Goal: Feedback & Contribution: Contribute content

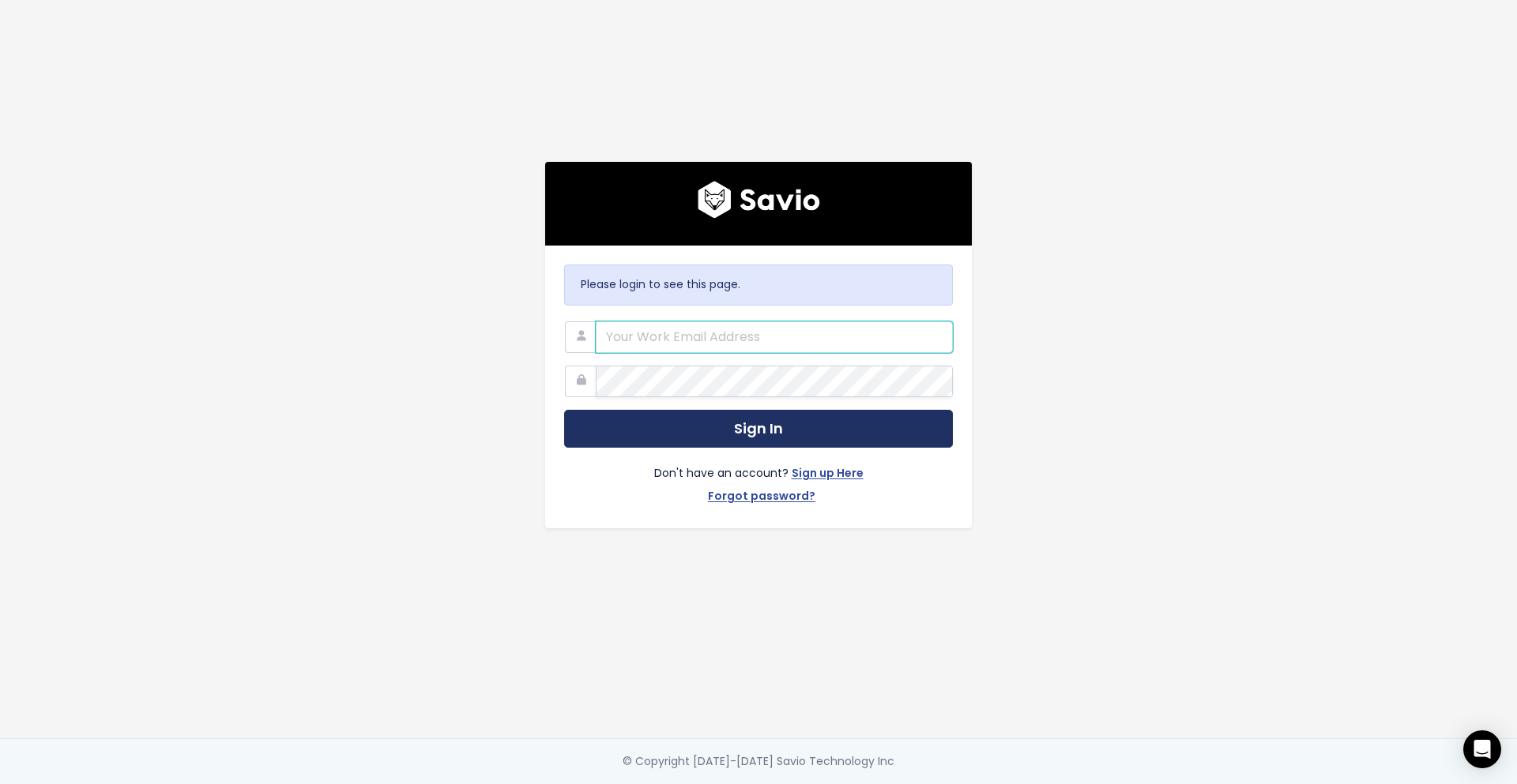
type input "andres.acosta@tai-software.com"
click at [784, 403] on form "andres.acosta@tai-software.com Sign In Don't have an account? Sign up Here Forg…" at bounding box center [758, 415] width 389 height 189
click at [771, 429] on button "Sign In" at bounding box center [758, 429] width 389 height 39
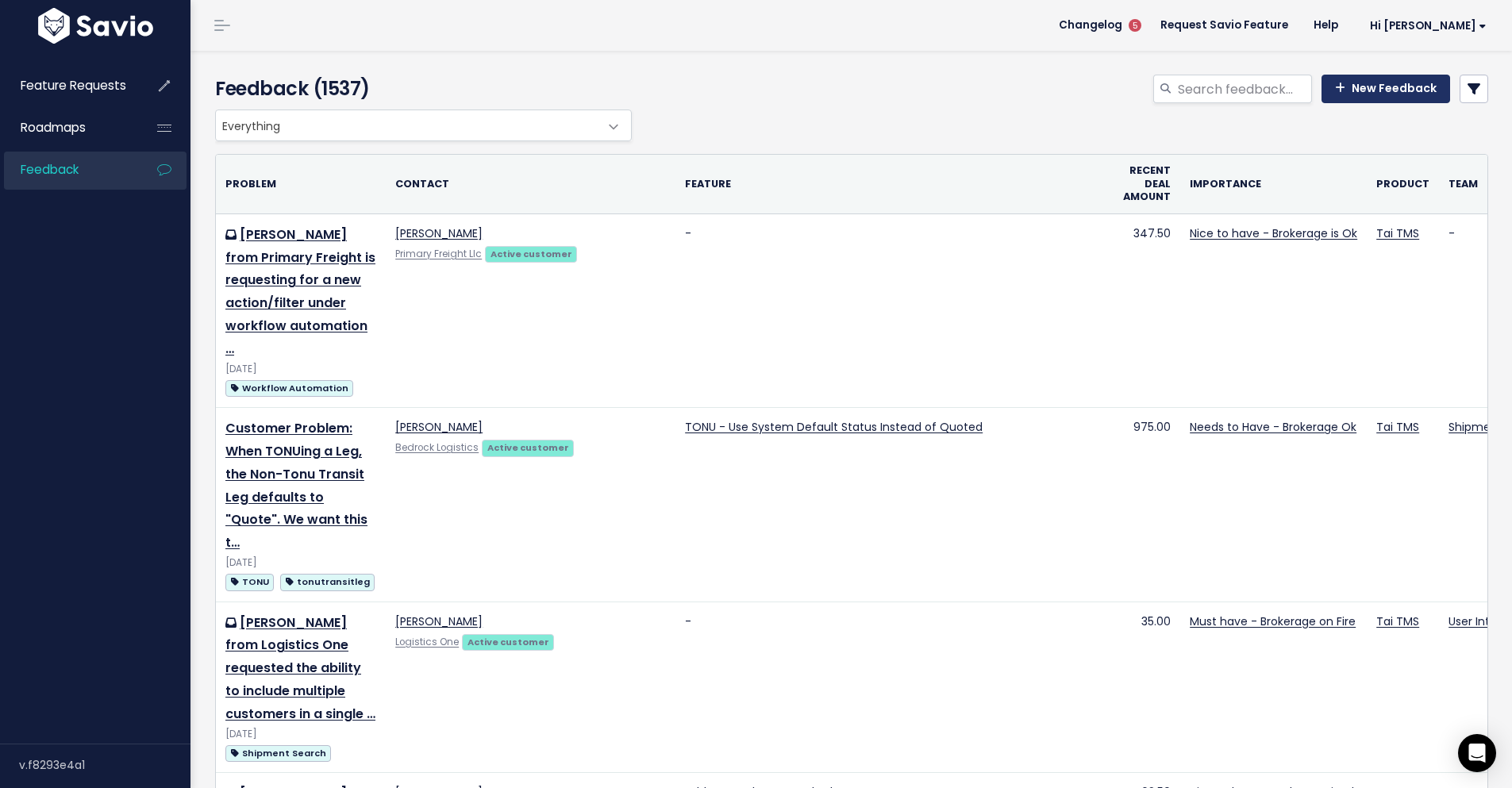
click at [1357, 86] on link "New Feedback" at bounding box center [1386, 89] width 129 height 28
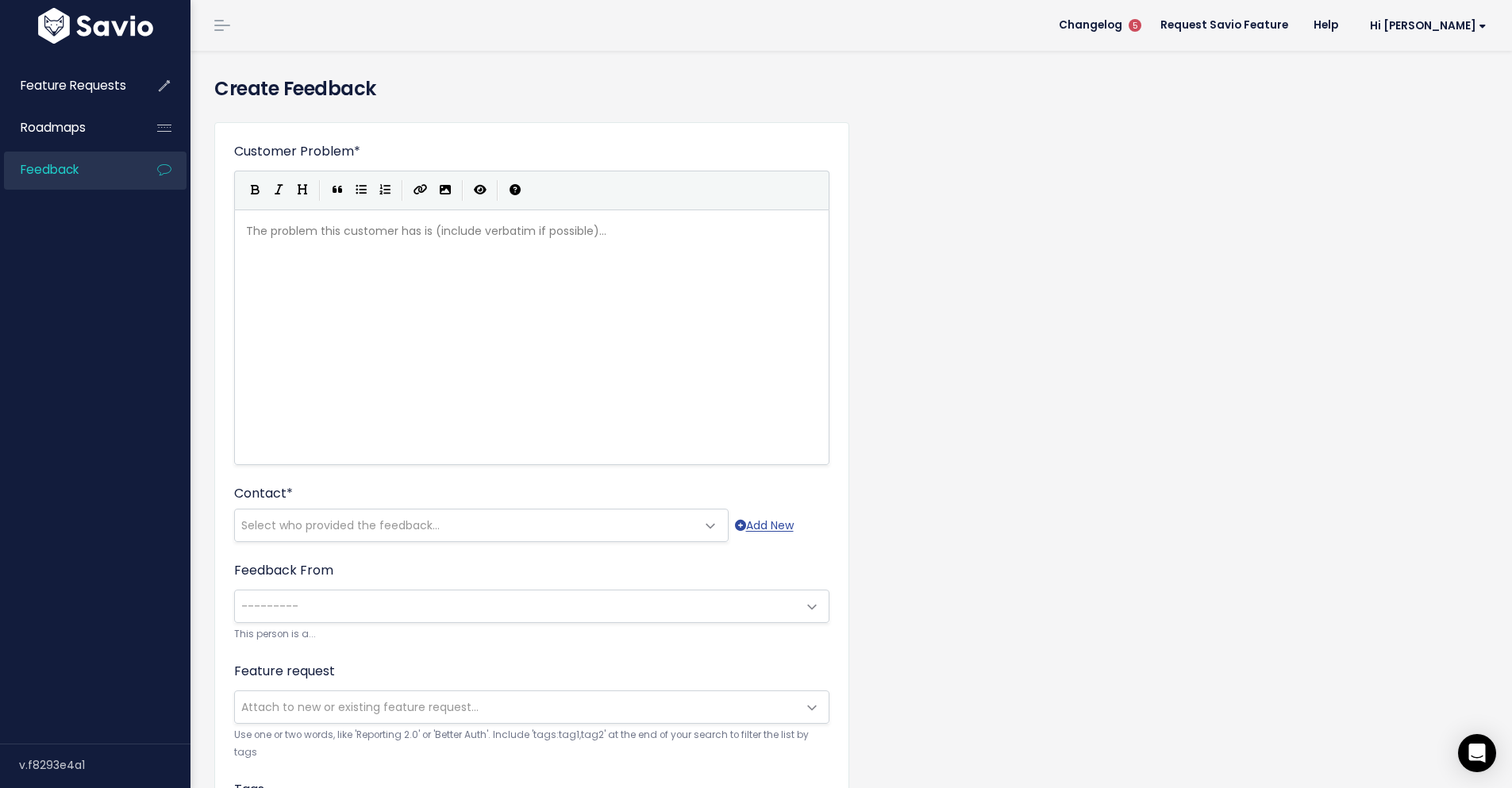
click at [142, 19] on img at bounding box center [95, 25] width 123 height 36
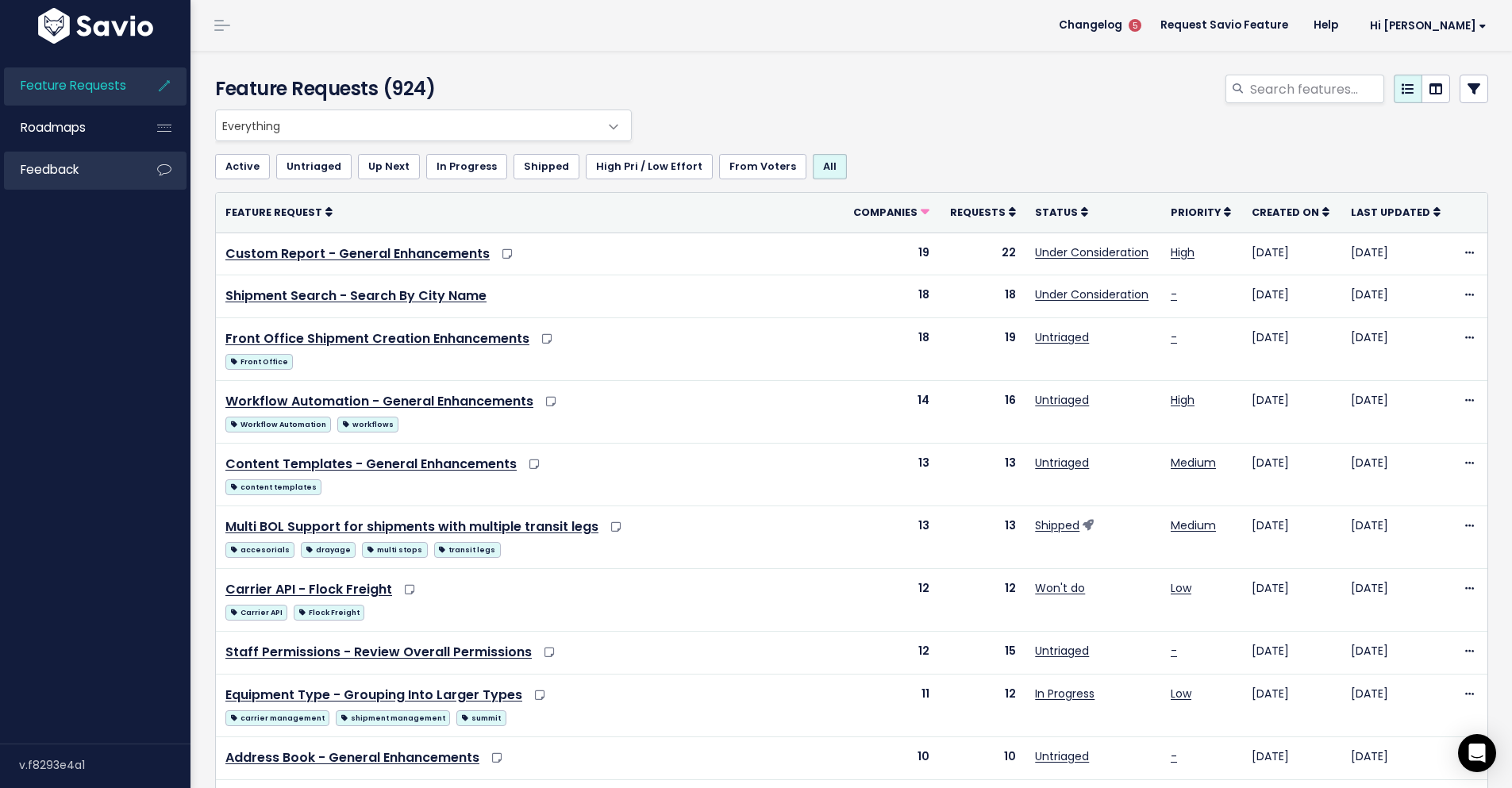
click at [80, 176] on link "Feedback" at bounding box center [68, 170] width 128 height 37
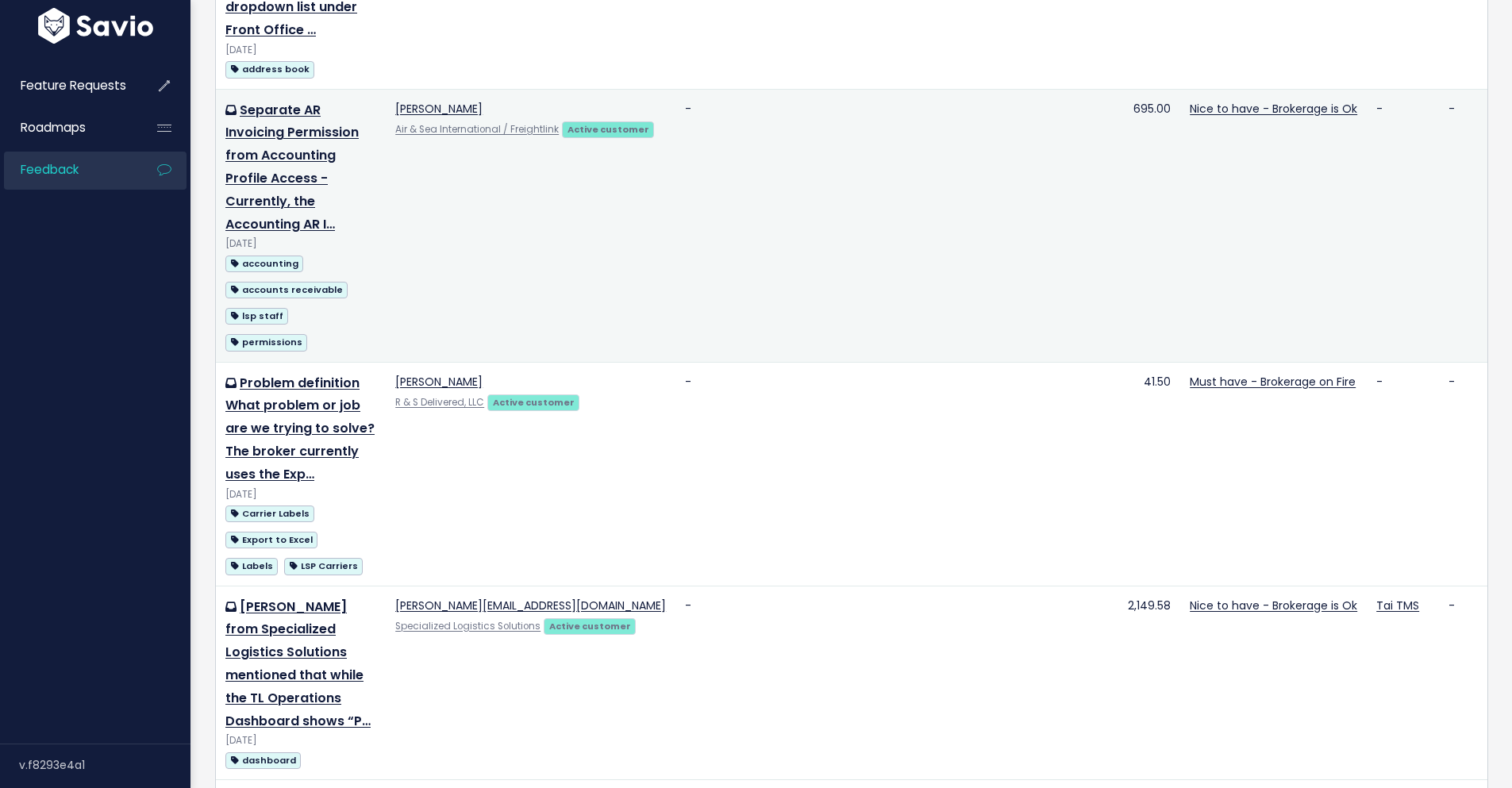
scroll to position [1112, 0]
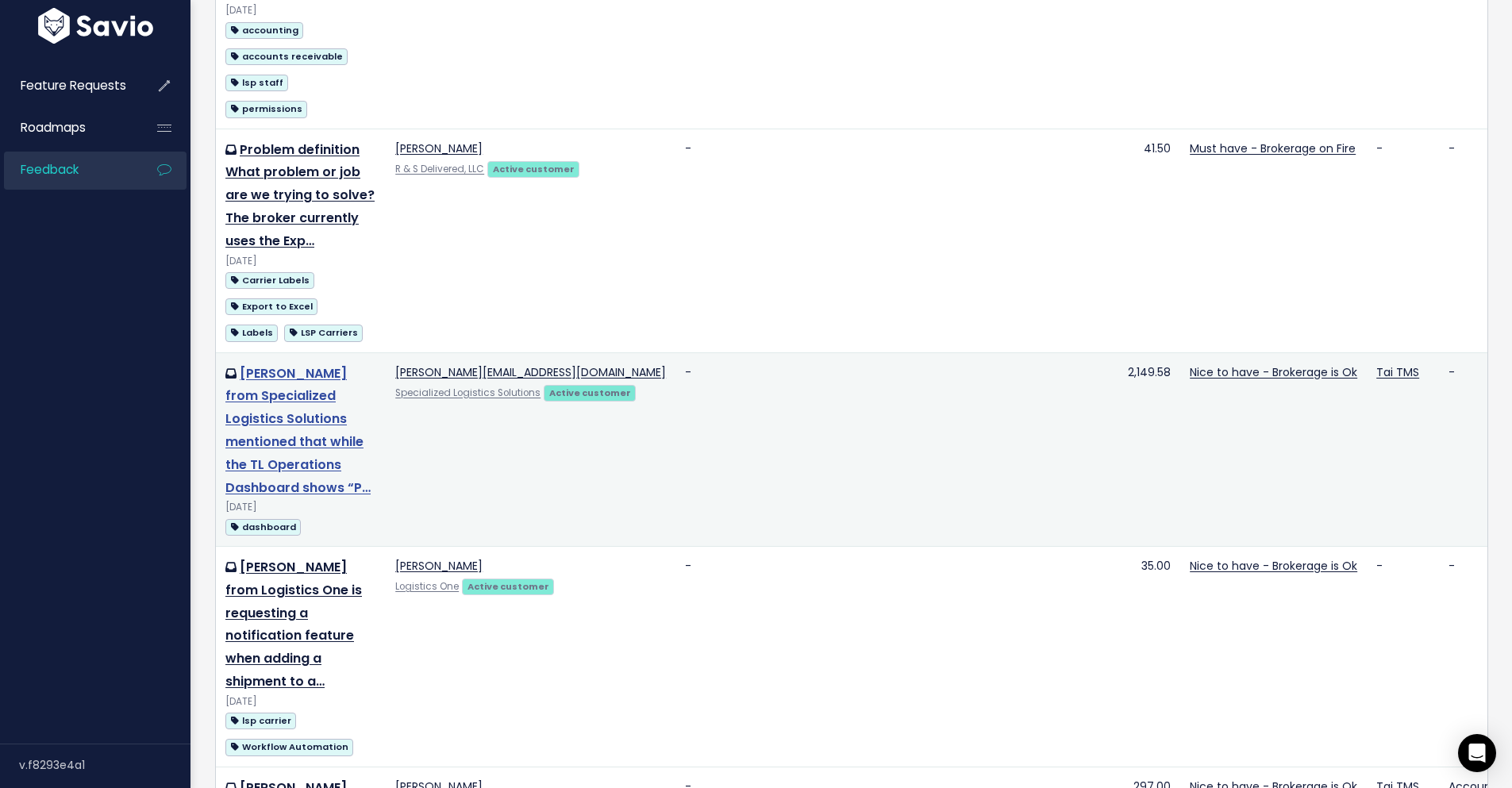
click at [334, 489] on link "[PERSON_NAME] from Specialized Logistics Solutions mentioned that while the TL …" at bounding box center [299, 431] width 146 height 132
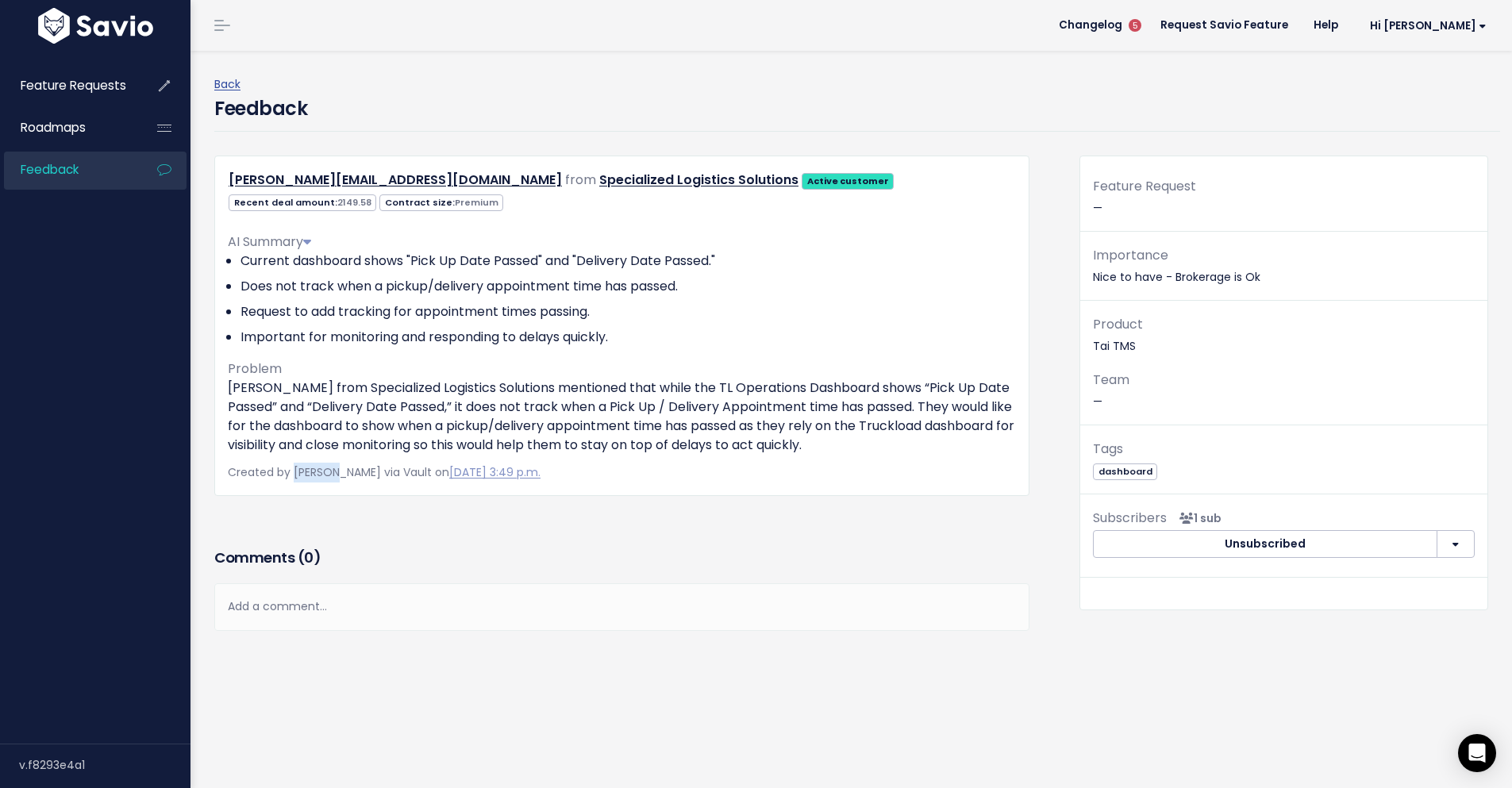
drag, startPoint x: 294, startPoint y: 470, endPoint x: 336, endPoint y: 473, distance: 42.1
click at [336, 473] on span "Created by [PERSON_NAME] via Vault on [DATE] 3:49 p.m." at bounding box center [384, 472] width 313 height 16
click at [357, 473] on span "Created by Sebastian Varela via Vault on Sept. 10, 2025, 3:49 p.m." at bounding box center [384, 472] width 313 height 16
click at [321, 289] on li "Does not track when a pickup/delivery appointment time has passed." at bounding box center [628, 286] width 775 height 19
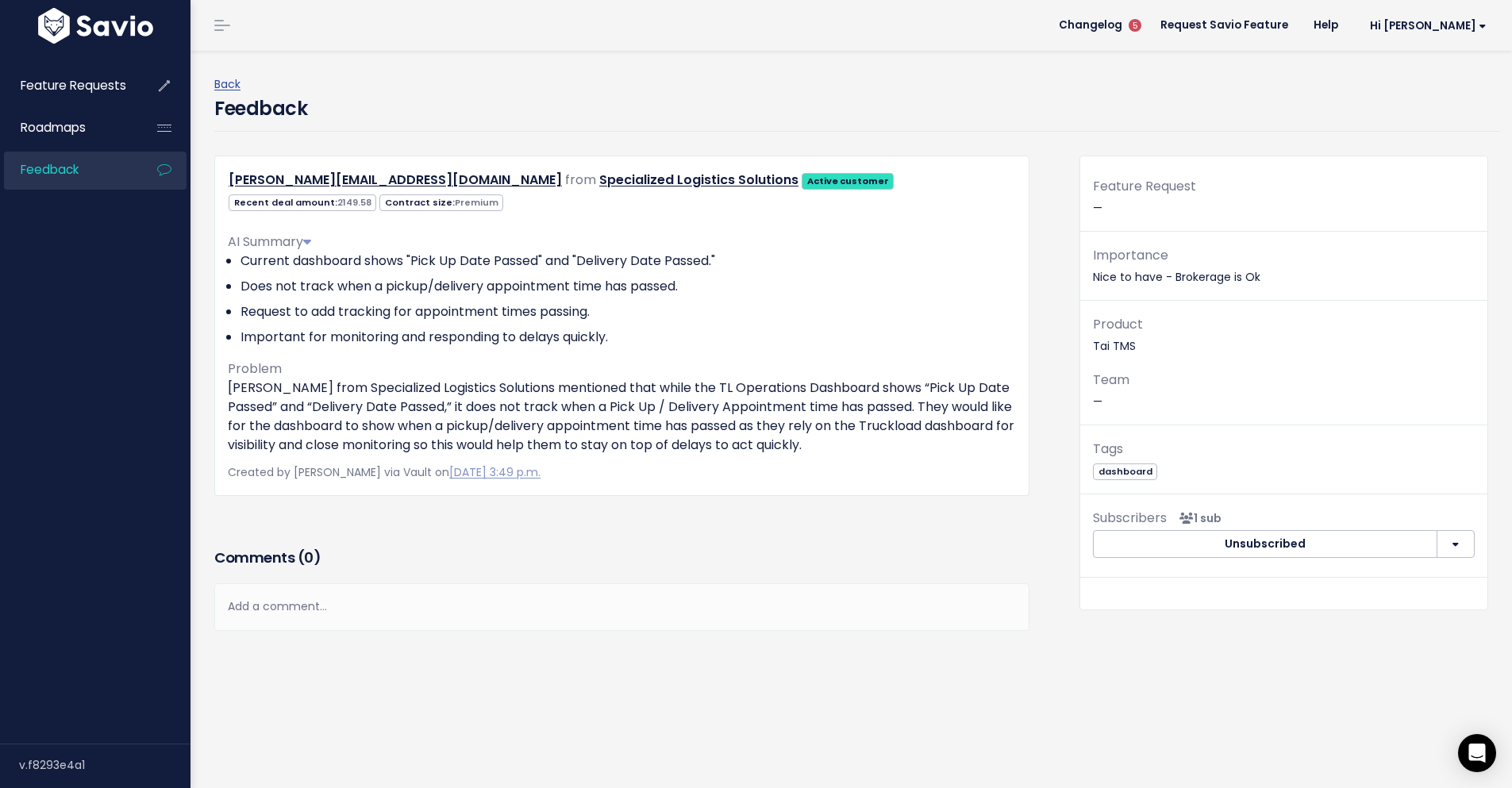
click at [324, 306] on li "Request to add tracking for appointment times passing." at bounding box center [628, 312] width 775 height 19
click at [333, 335] on li "Important for monitoring and responding to delays quickly." at bounding box center [628, 337] width 775 height 19
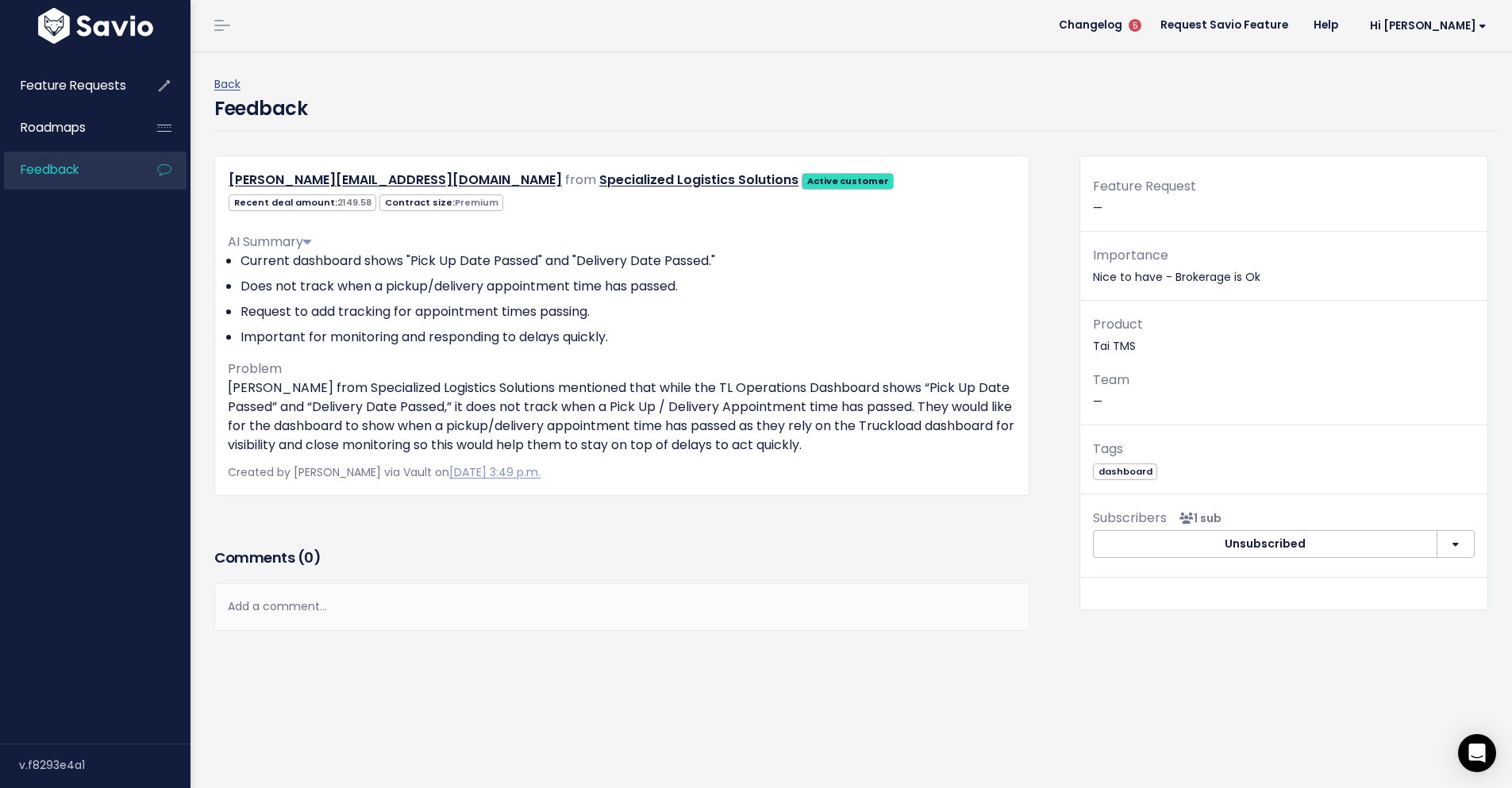
click at [335, 321] on li "Request to add tracking for appointment times passing." at bounding box center [628, 312] width 775 height 19
click at [334, 320] on li "Request to add tracking for appointment times passing." at bounding box center [628, 312] width 775 height 19
click at [665, 325] on ul "Current dashboard shows "Pick Up Date Passed" and "Delivery Date Passed." Does …" at bounding box center [621, 299] width 788 height 95
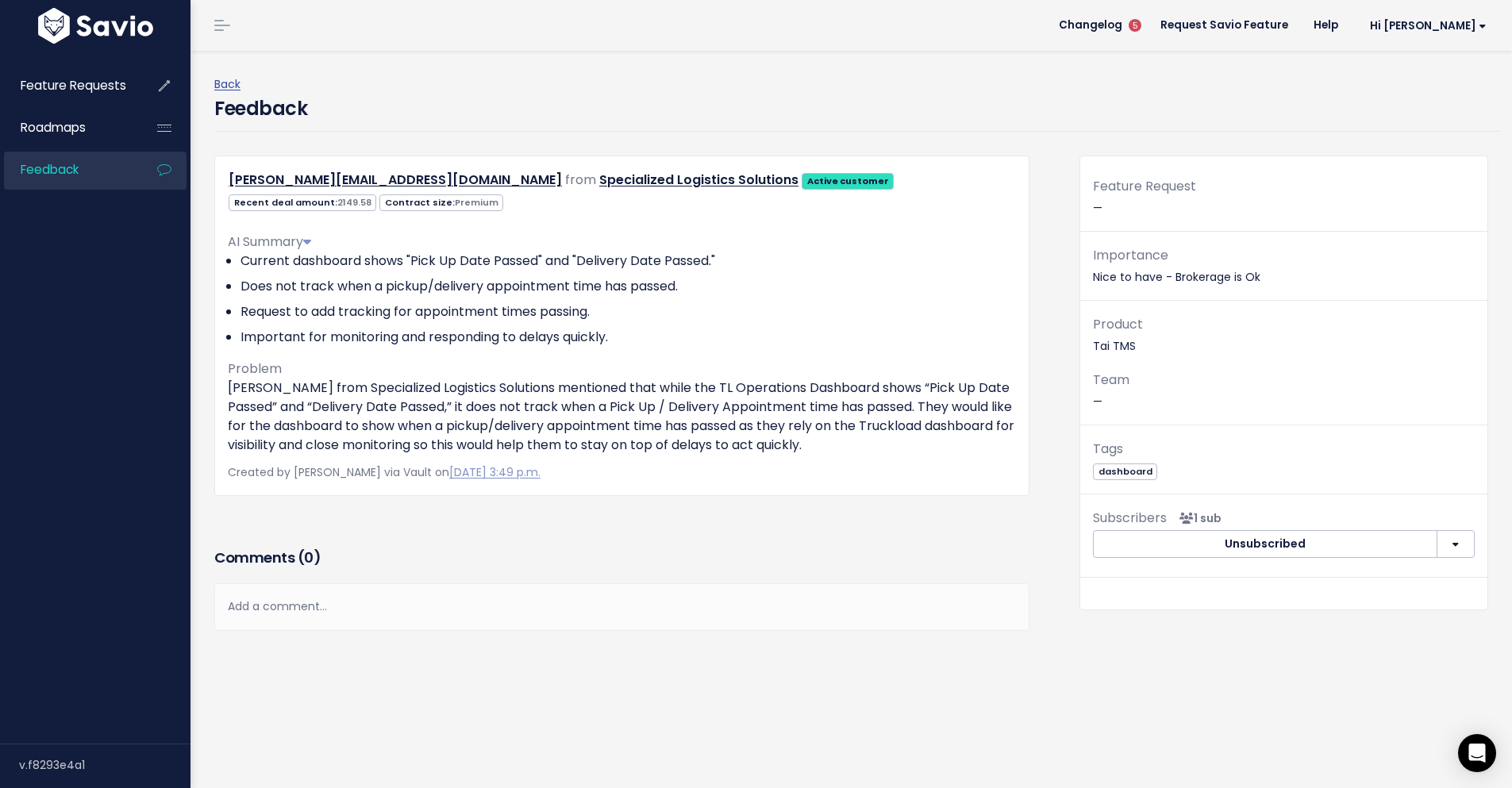
click at [539, 291] on li "Does not track when a pickup/delivery appointment time has passed." at bounding box center [628, 286] width 775 height 19
click at [549, 320] on li "Request to add tracking for appointment times passing." at bounding box center [628, 312] width 775 height 19
click at [549, 319] on li "Request to add tracking for appointment times passing." at bounding box center [628, 312] width 775 height 19
click at [531, 341] on li "Important for monitoring and responding to delays quickly." at bounding box center [628, 337] width 775 height 19
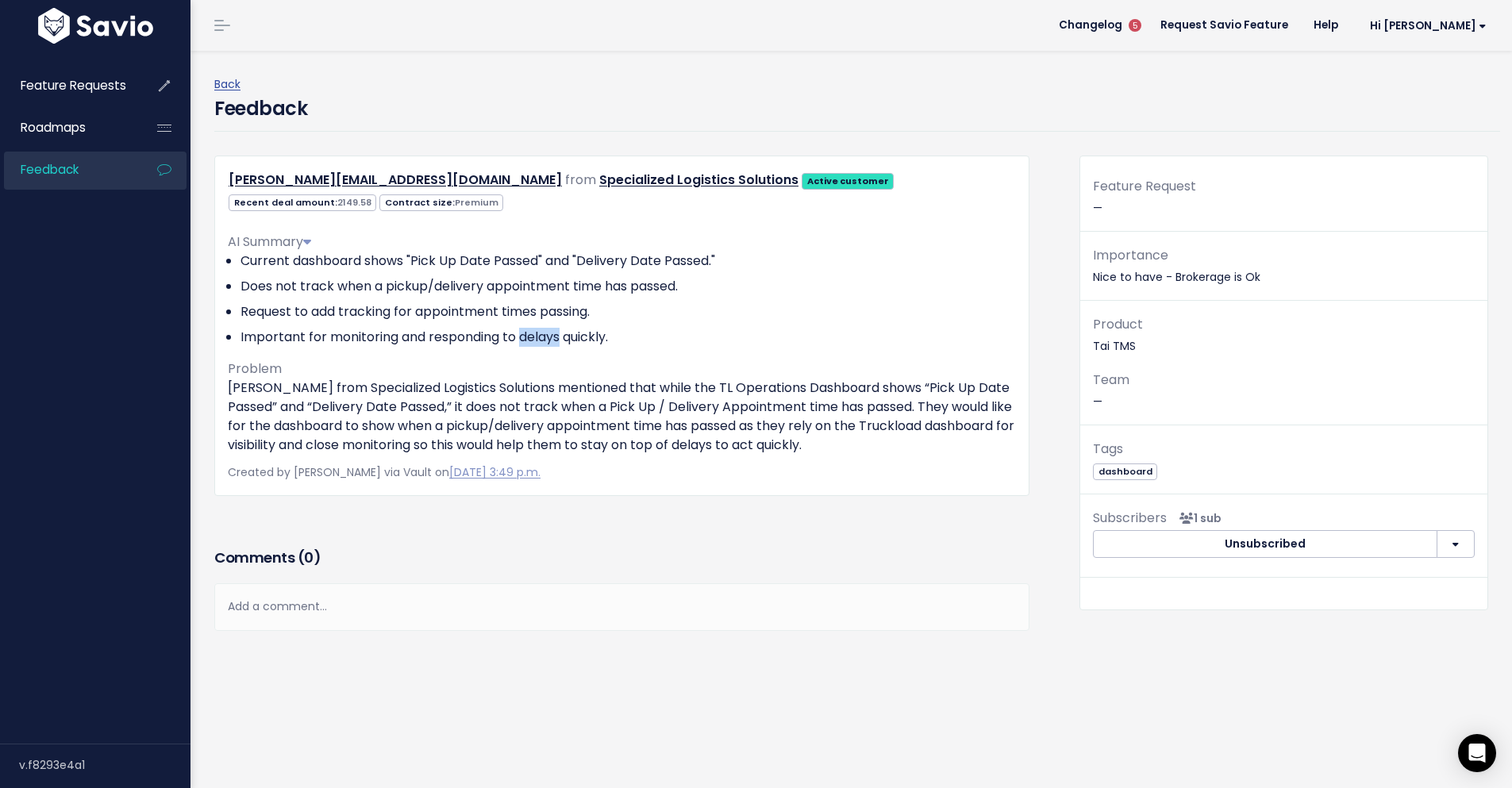
click at [531, 340] on li "Important for monitoring and responding to delays quickly." at bounding box center [628, 337] width 775 height 19
click at [797, 424] on p "Joel from Specialized Logistics Solutions mentioned that while the TL Operation…" at bounding box center [621, 417] width 788 height 76
click at [222, 80] on link "Back" at bounding box center [227, 84] width 26 height 16
click at [96, 167] on link "Feedback" at bounding box center [68, 170] width 128 height 37
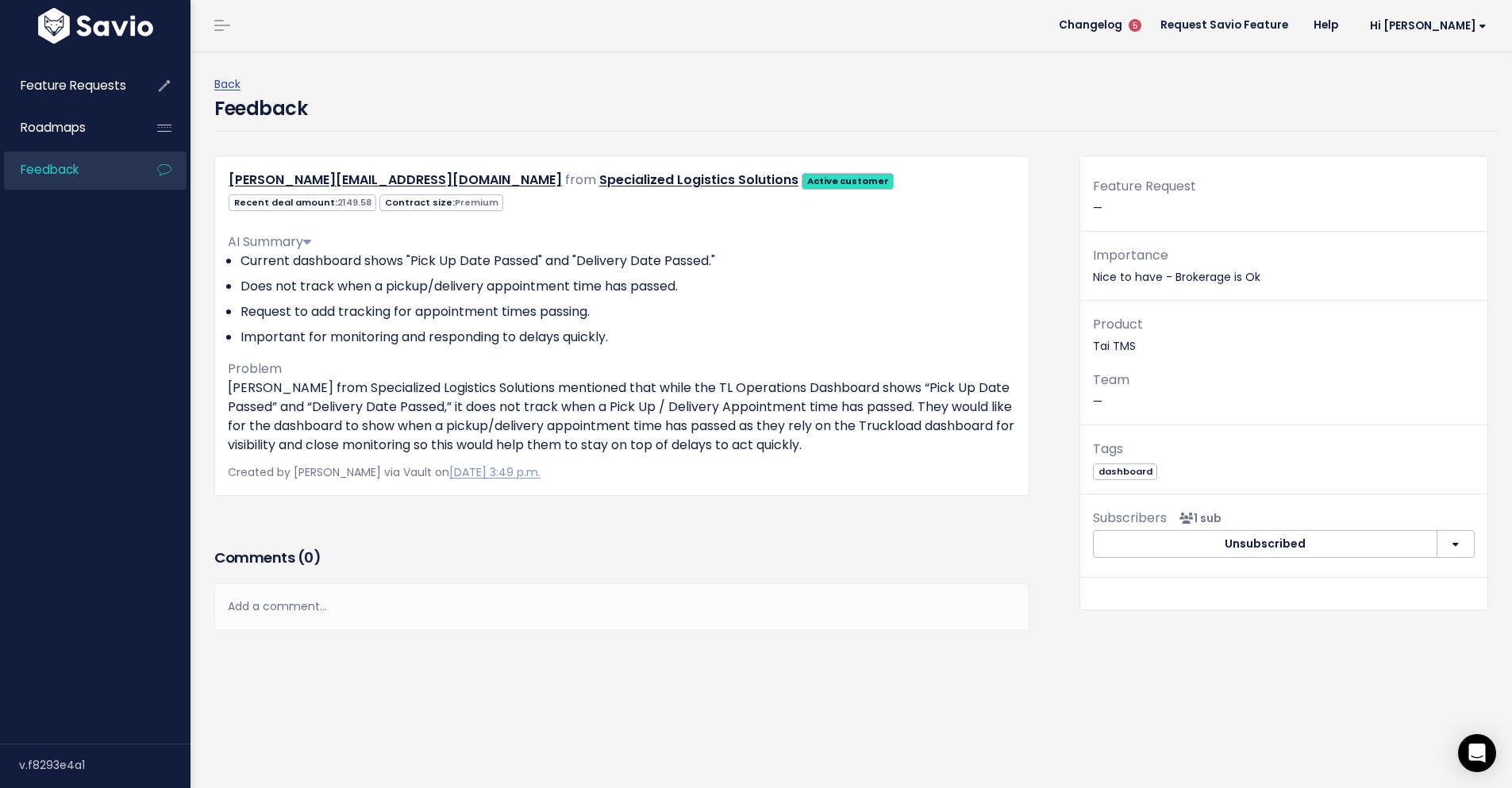
click at [96, 166] on link "Feedback" at bounding box center [68, 170] width 128 height 37
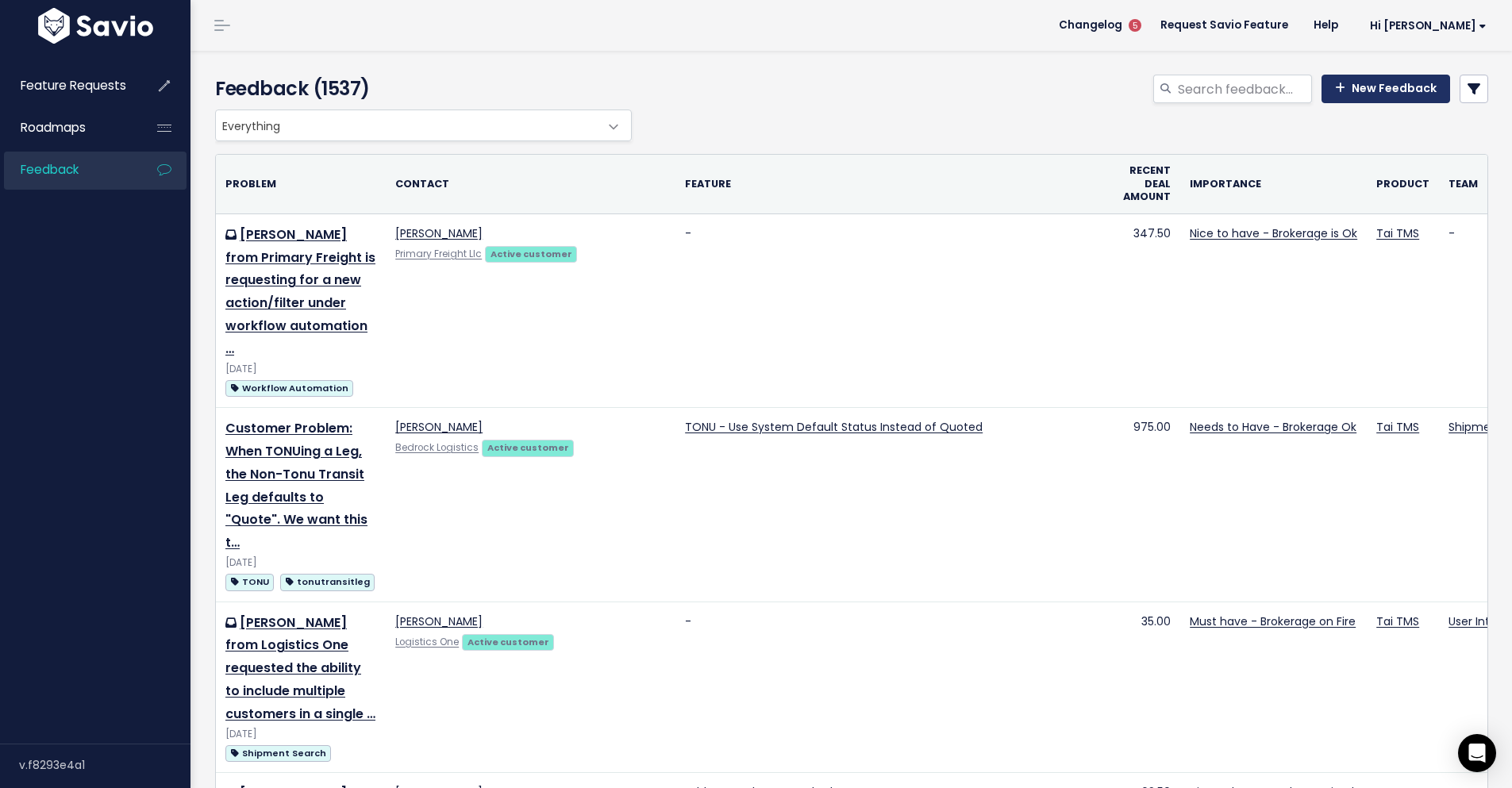
click at [1341, 84] on link "New Feedback" at bounding box center [1386, 89] width 129 height 28
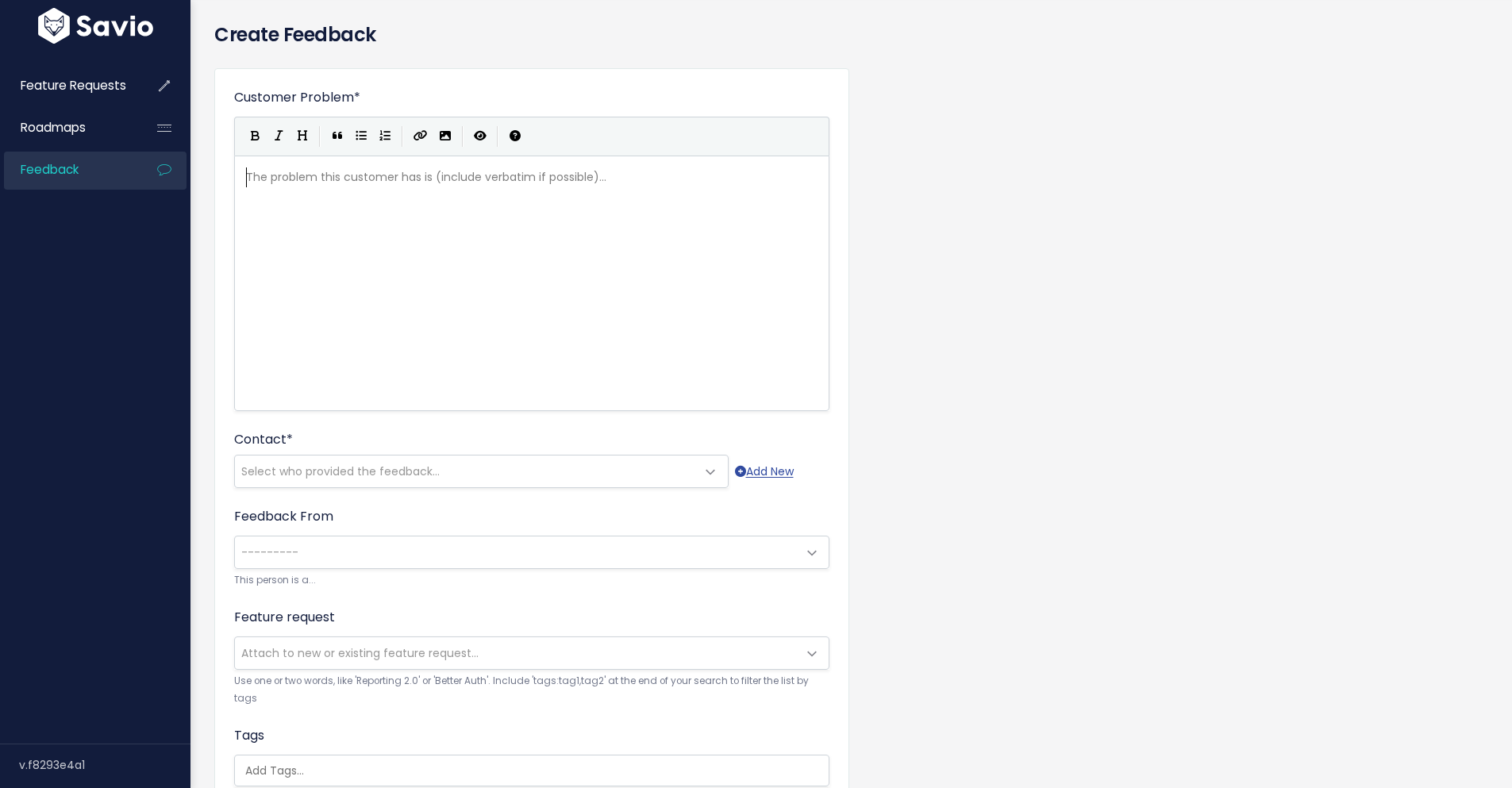
scroll to position [79, 0]
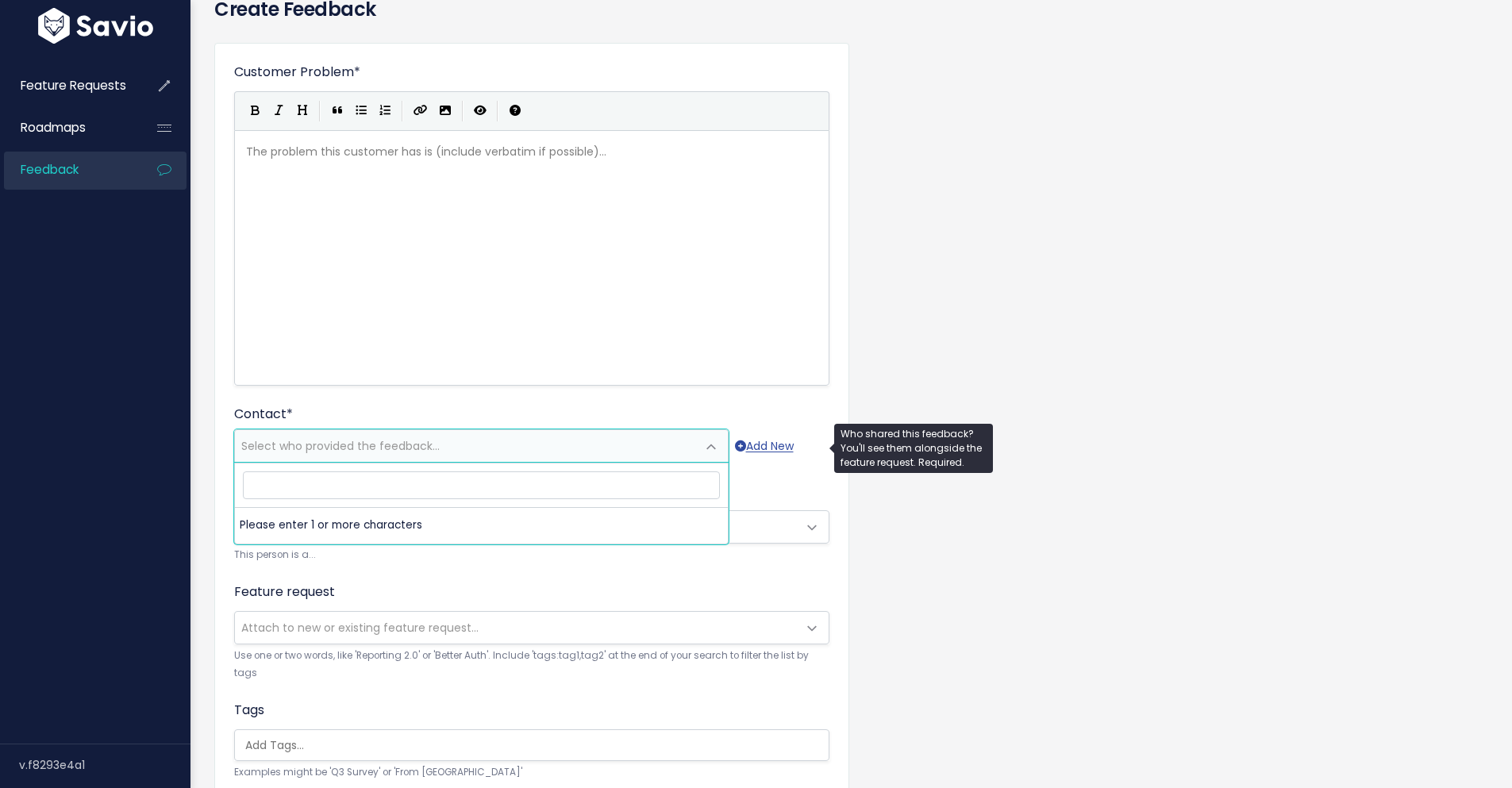
click at [503, 450] on span "Select who provided the feedback..." at bounding box center [465, 446] width 461 height 32
click at [502, 448] on span "Select who provided the feedback..." at bounding box center [465, 446] width 461 height 32
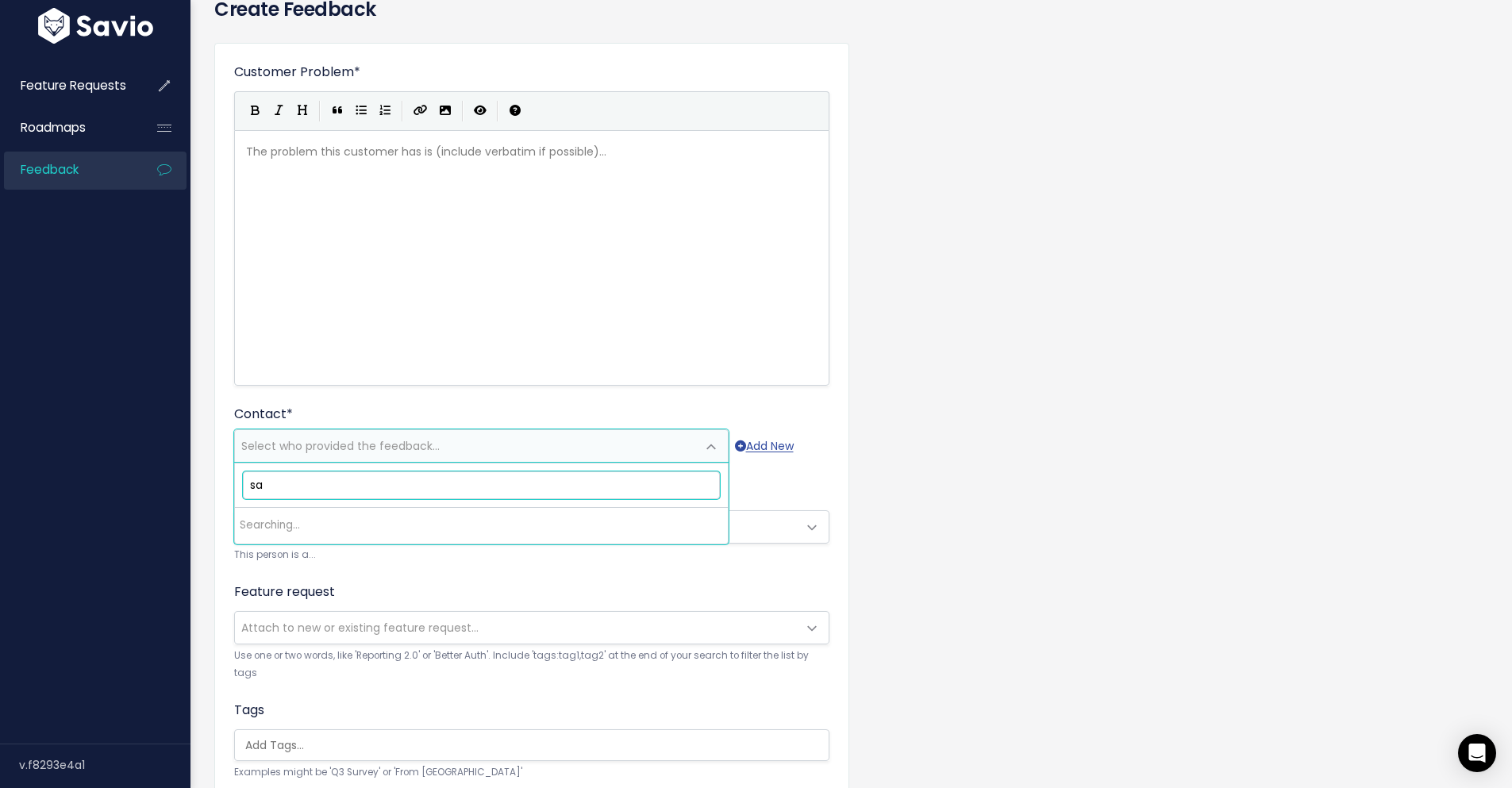
type input "s"
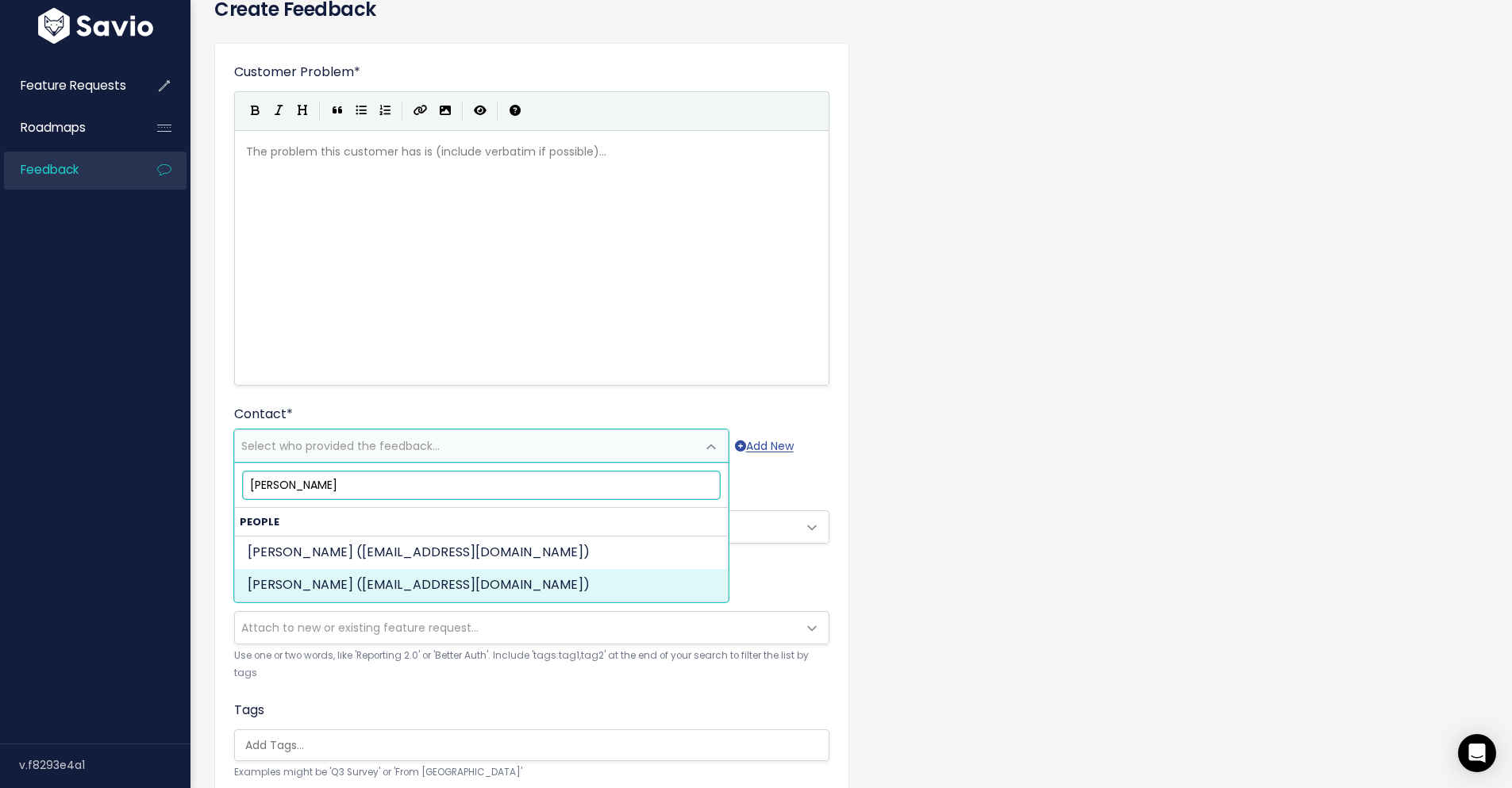
type input "dave stone"
select select "ACTIVE"
select select "90237583"
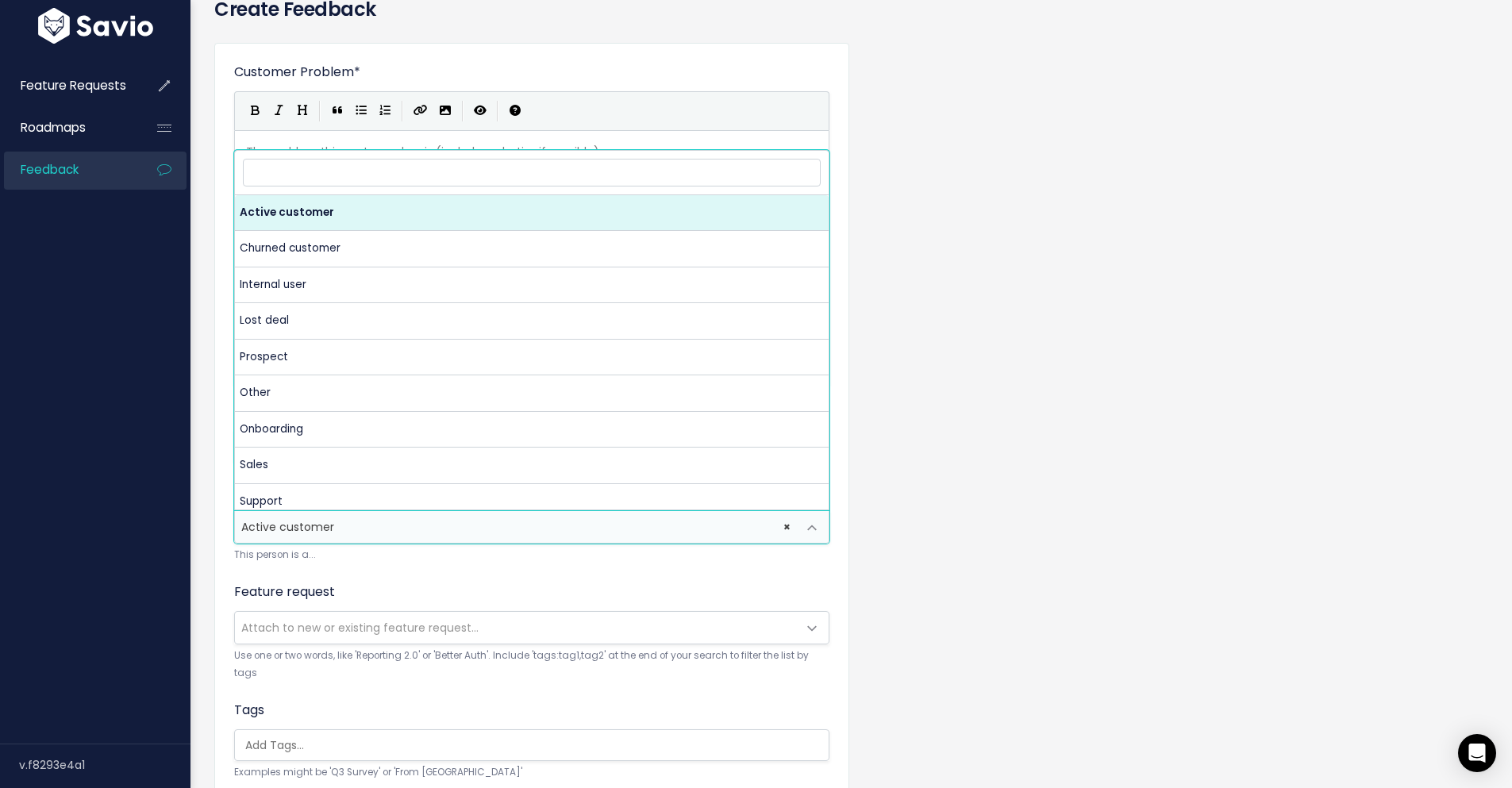
click at [309, 529] on span "× Active customer" at bounding box center [516, 527] width 562 height 32
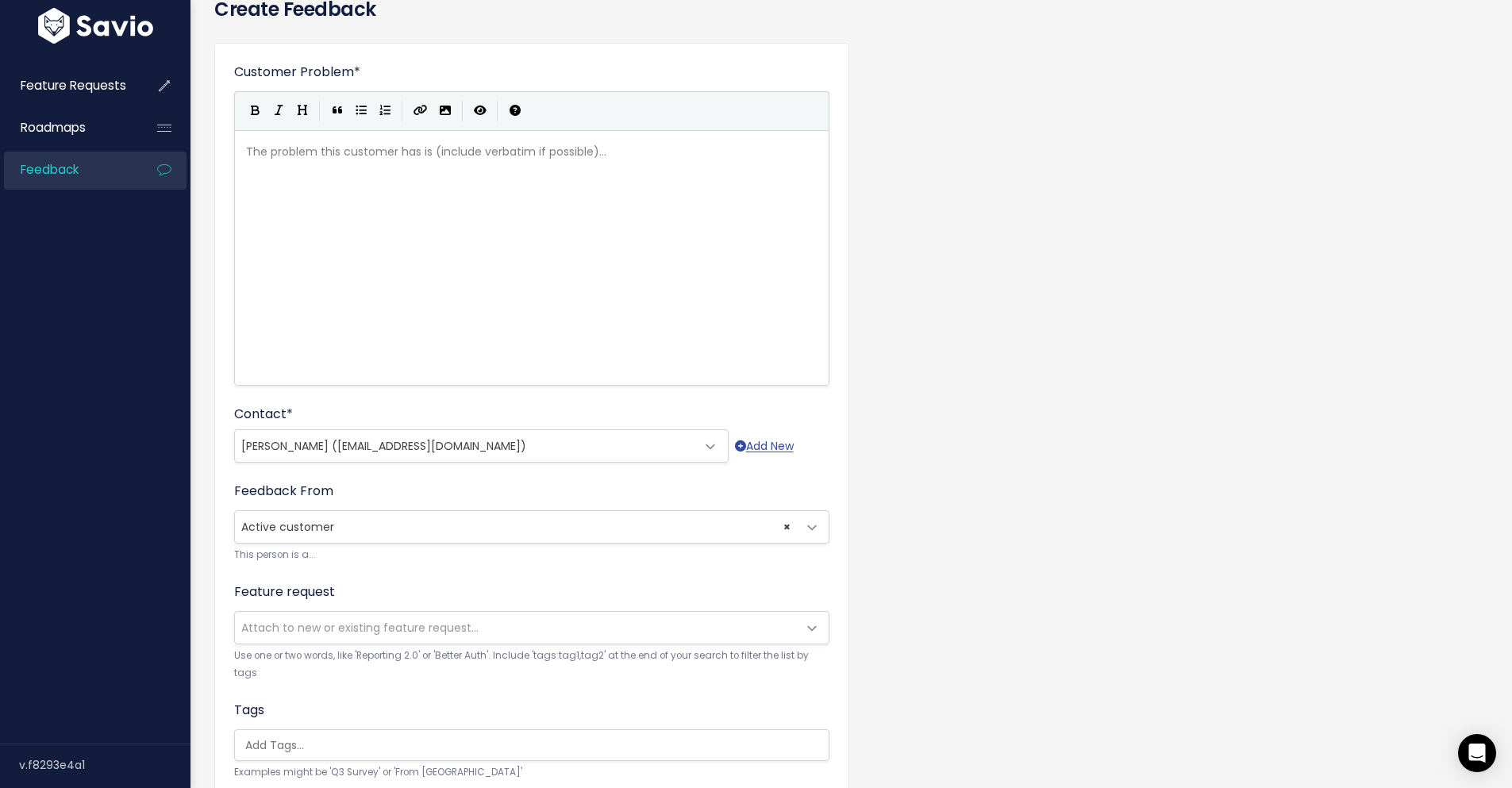
click at [335, 550] on small "This person is a..." at bounding box center [532, 555] width 595 height 17
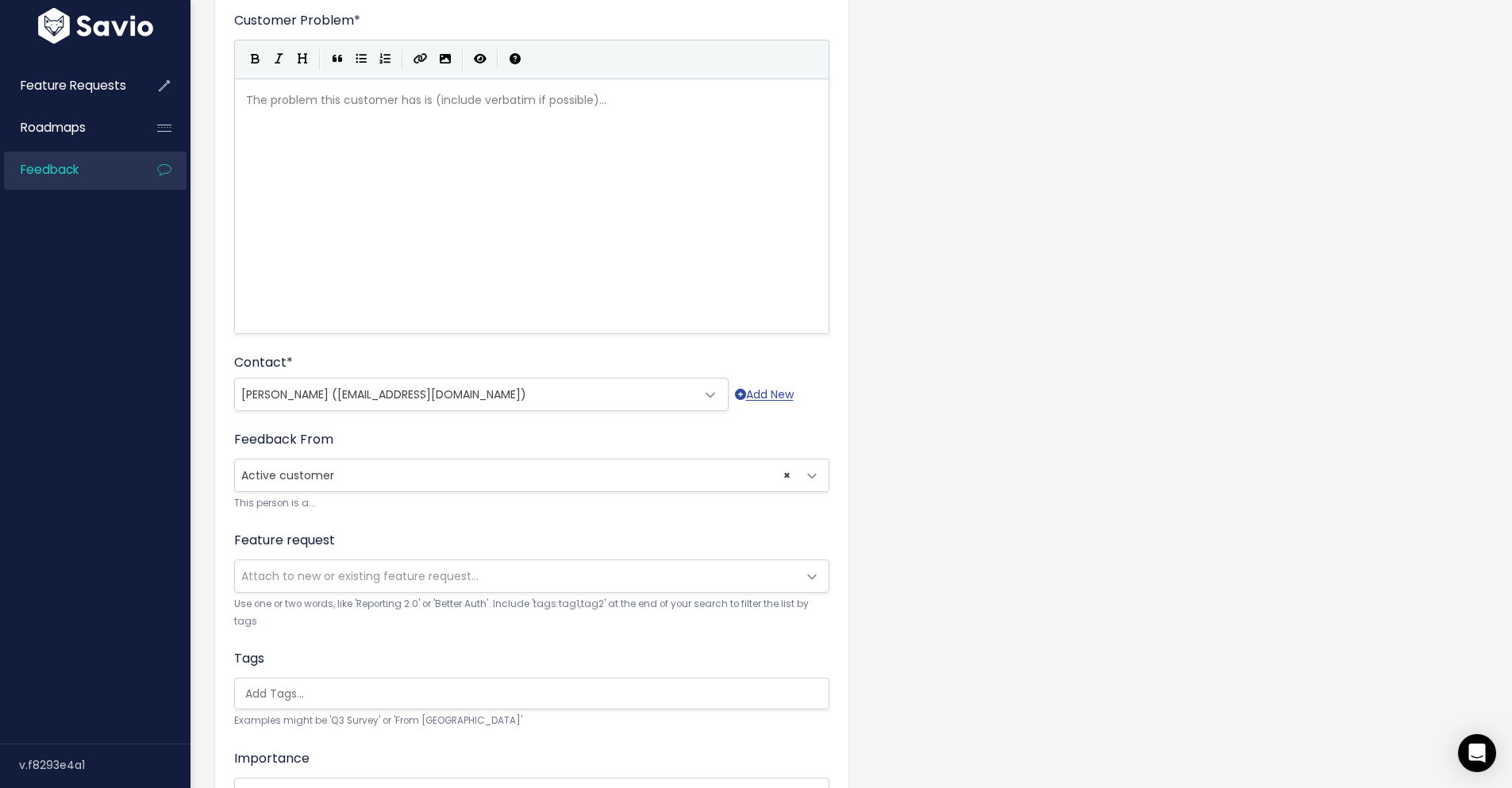
scroll to position [159, 0]
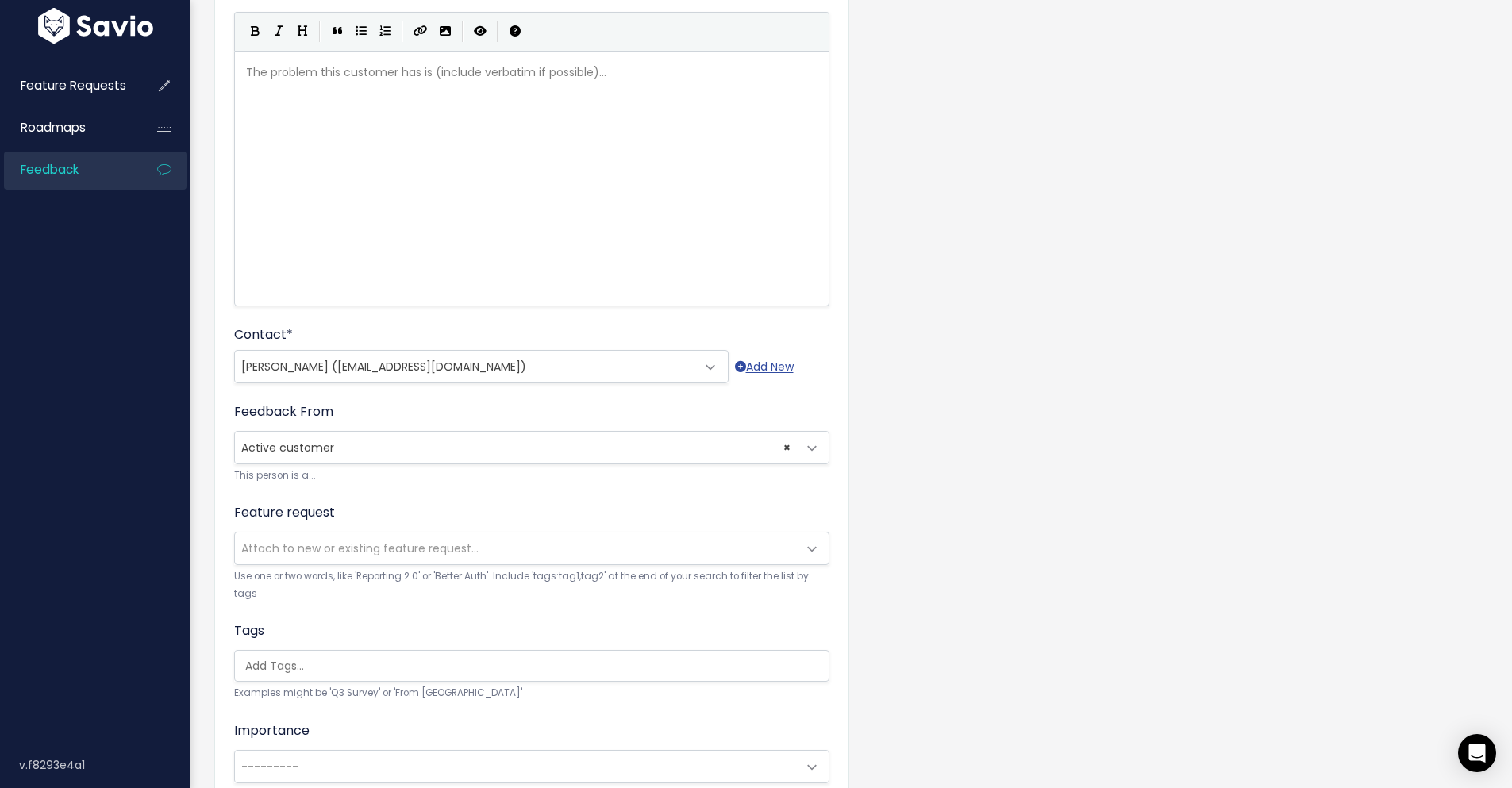
click at [335, 557] on span "Attach to new or existing feature request..." at bounding box center [516, 549] width 562 height 32
click at [335, 555] on span "Attach to new or existing feature request..." at bounding box center [360, 548] width 238 height 16
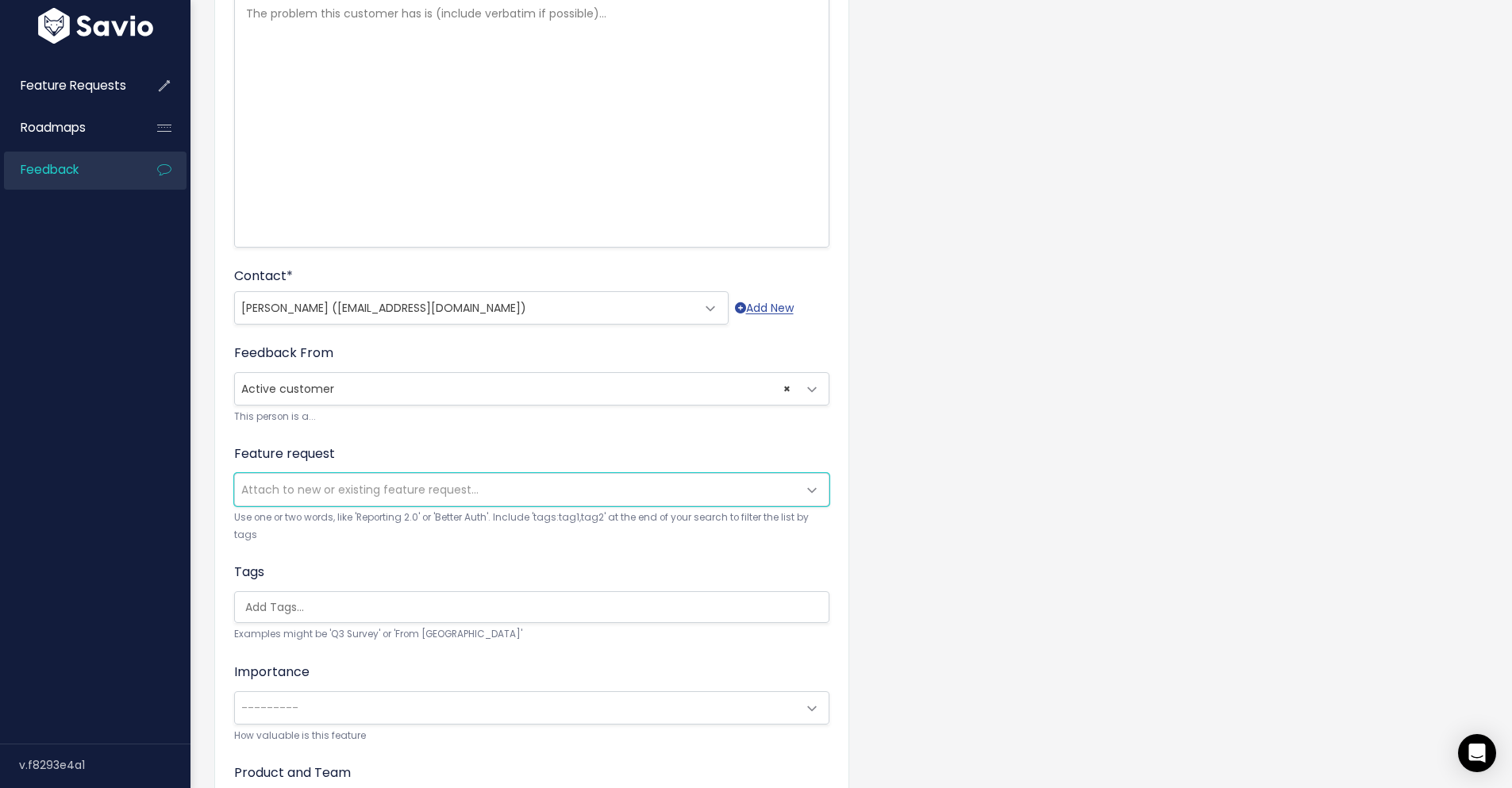
scroll to position [318, 0]
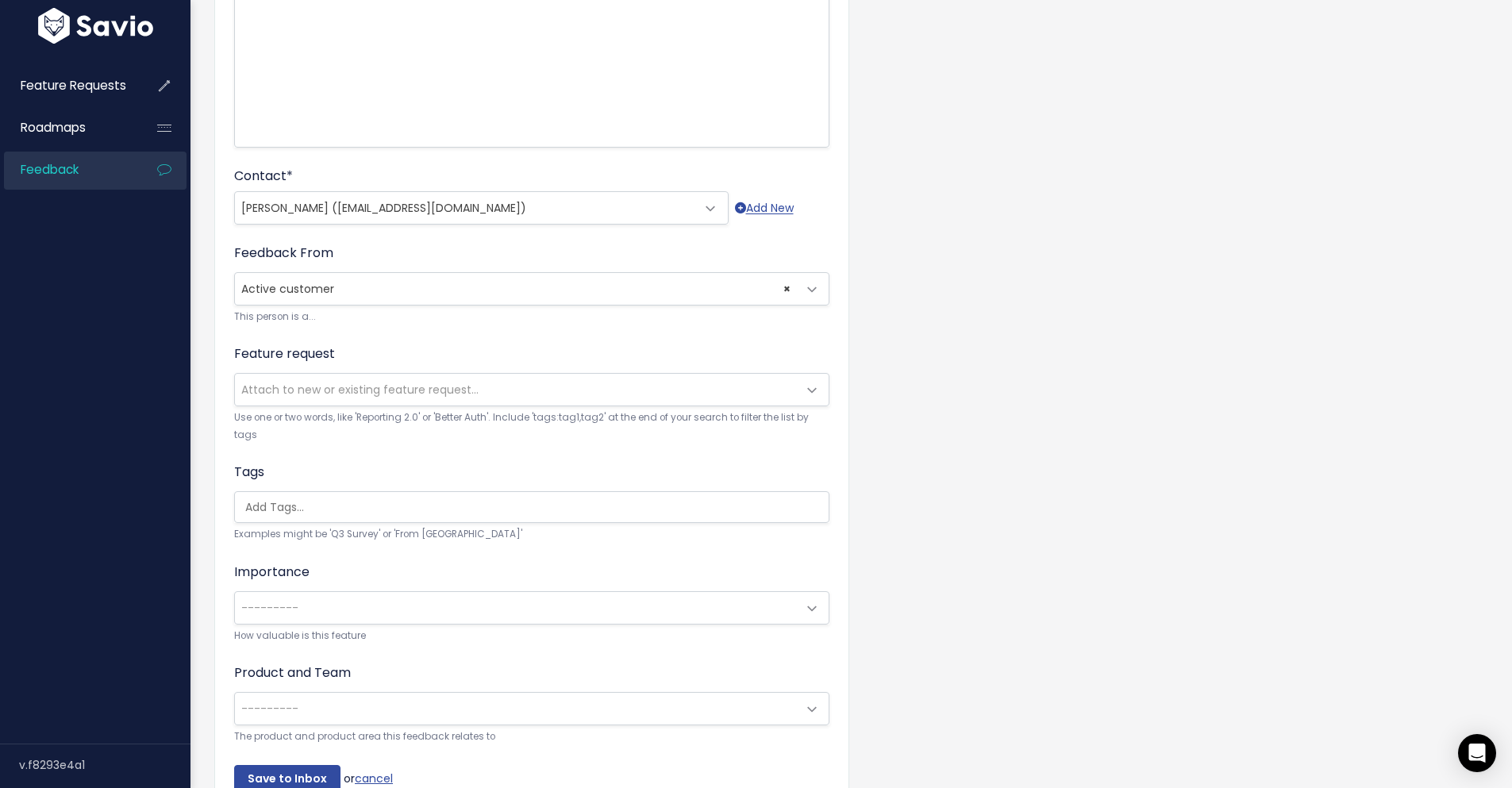
click at [334, 522] on ul at bounding box center [532, 507] width 594 height 30
click at [350, 555] on form "Customer Problem * | | | | The problem this customer has is (include verbatim i…" at bounding box center [532, 309] width 595 height 969
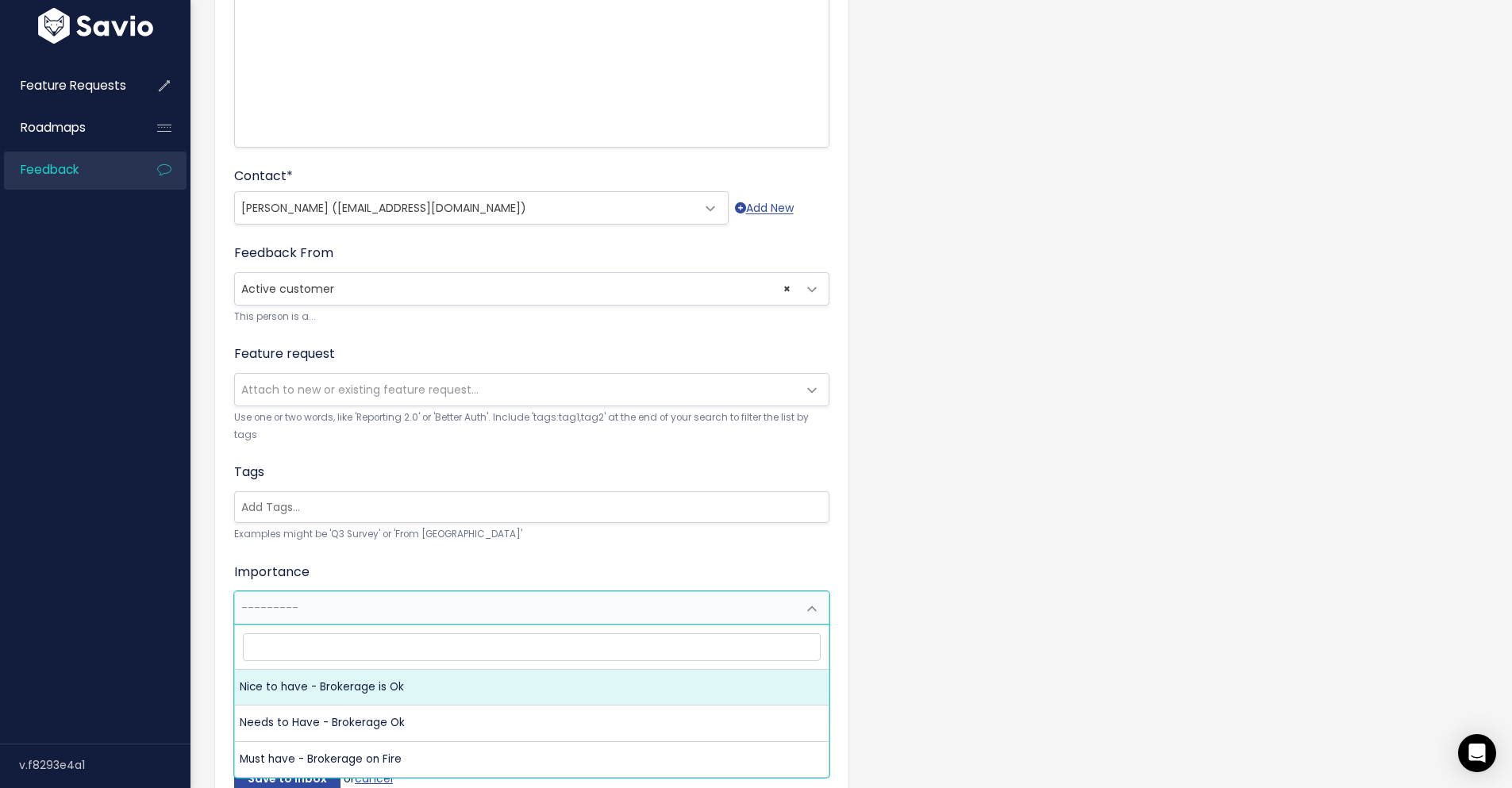
click at [451, 621] on span "---------" at bounding box center [516, 608] width 562 height 32
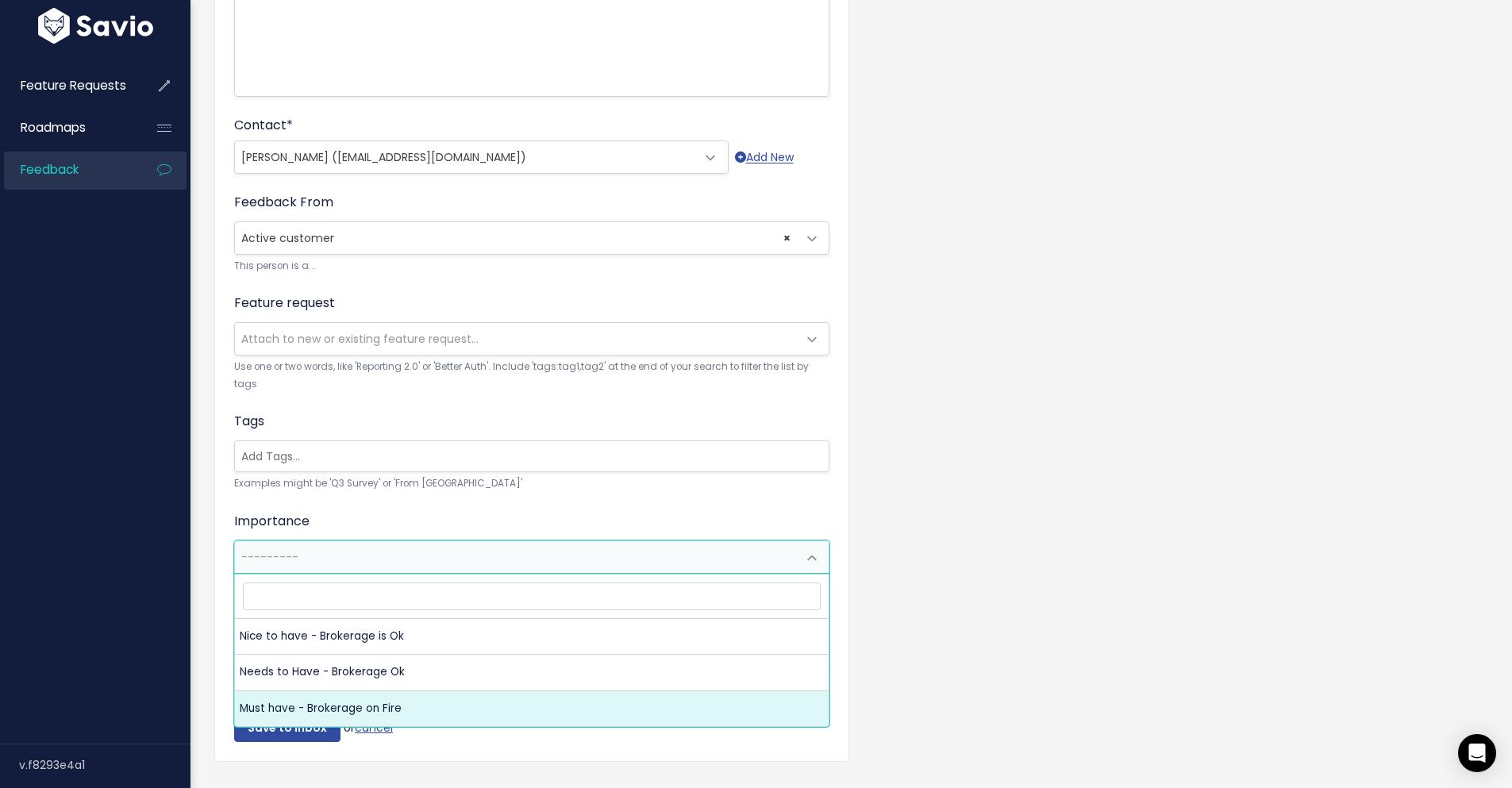
scroll to position [397, 0]
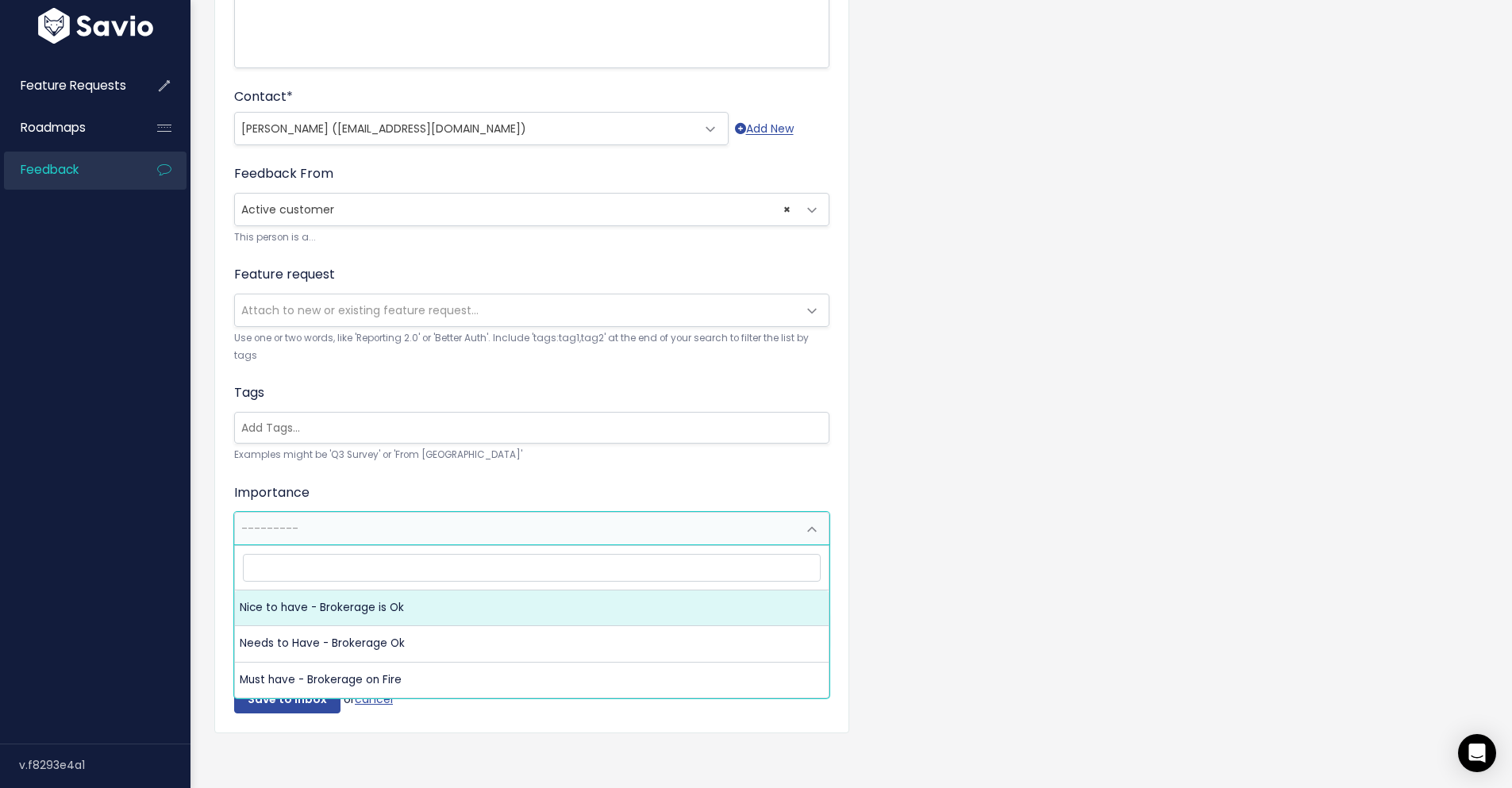
select select "NICE_TO_HAVE"
click at [405, 533] on span "× Nice to have - Brokerage is Ok" at bounding box center [516, 529] width 562 height 32
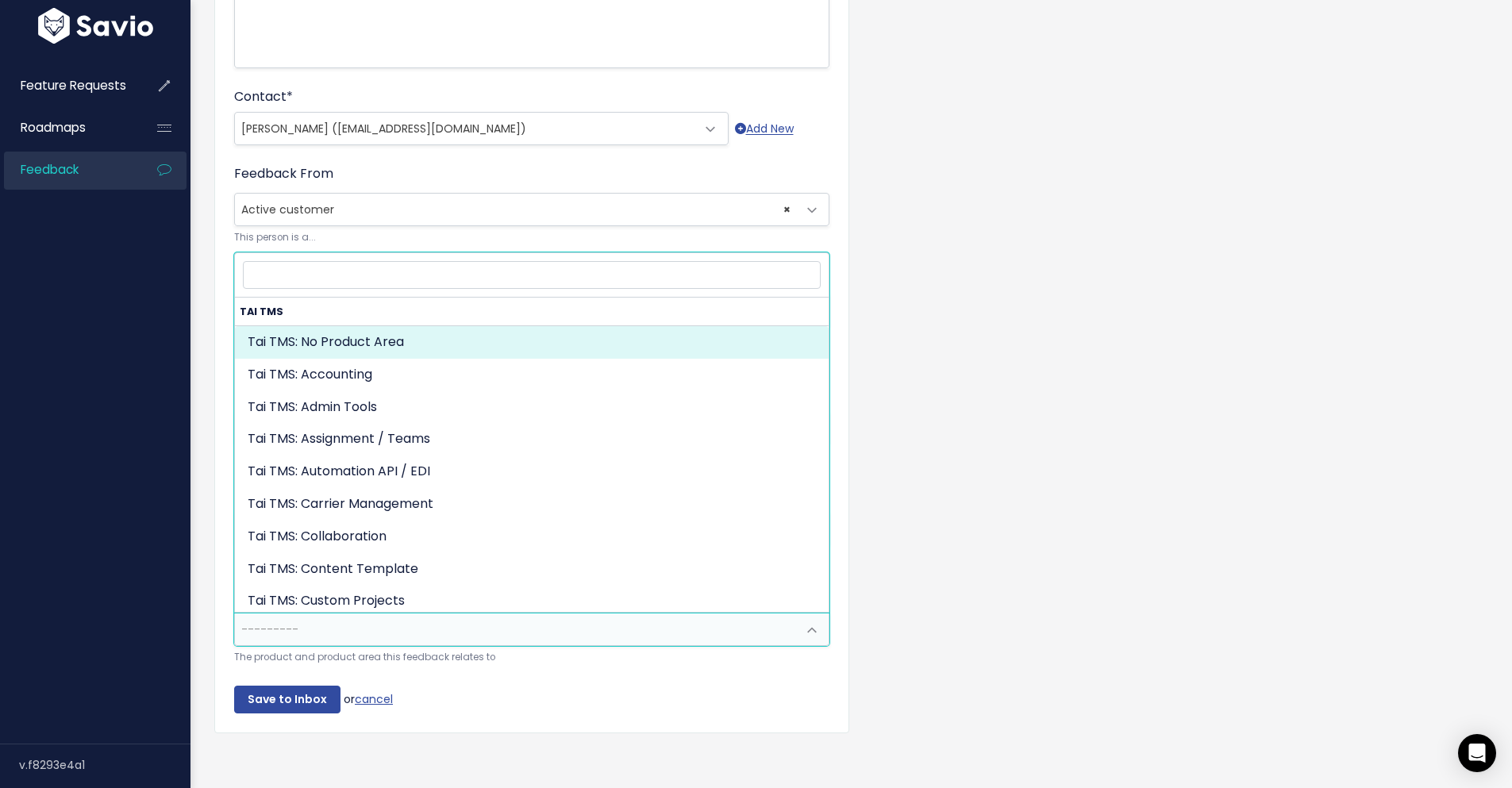
click at [407, 621] on span "---------" at bounding box center [516, 630] width 562 height 32
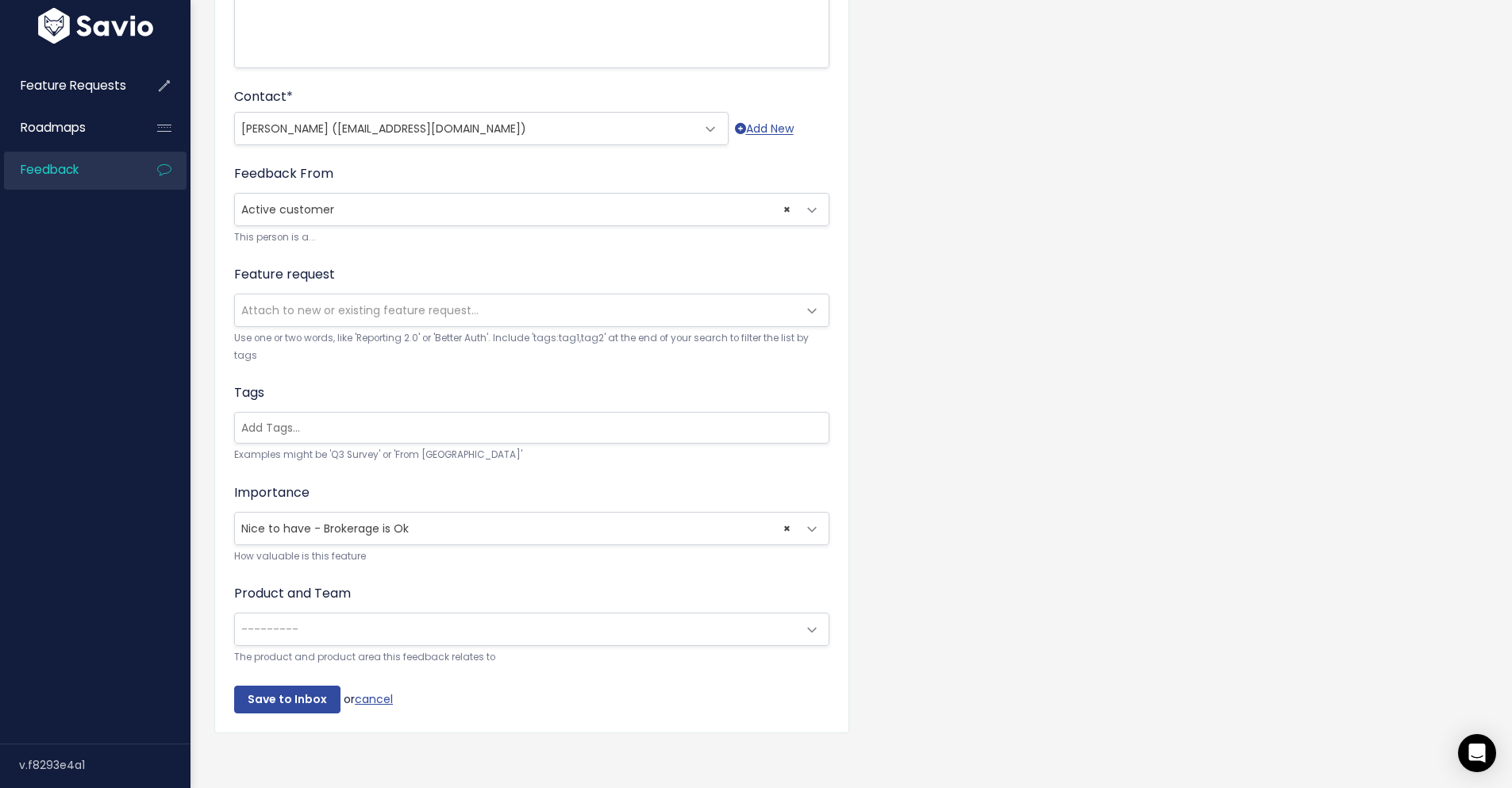
click at [1002, 256] on div "Customer Problem * | | | | The problem this customer has is (include verbatim i…" at bounding box center [851, 241] width 1298 height 1057
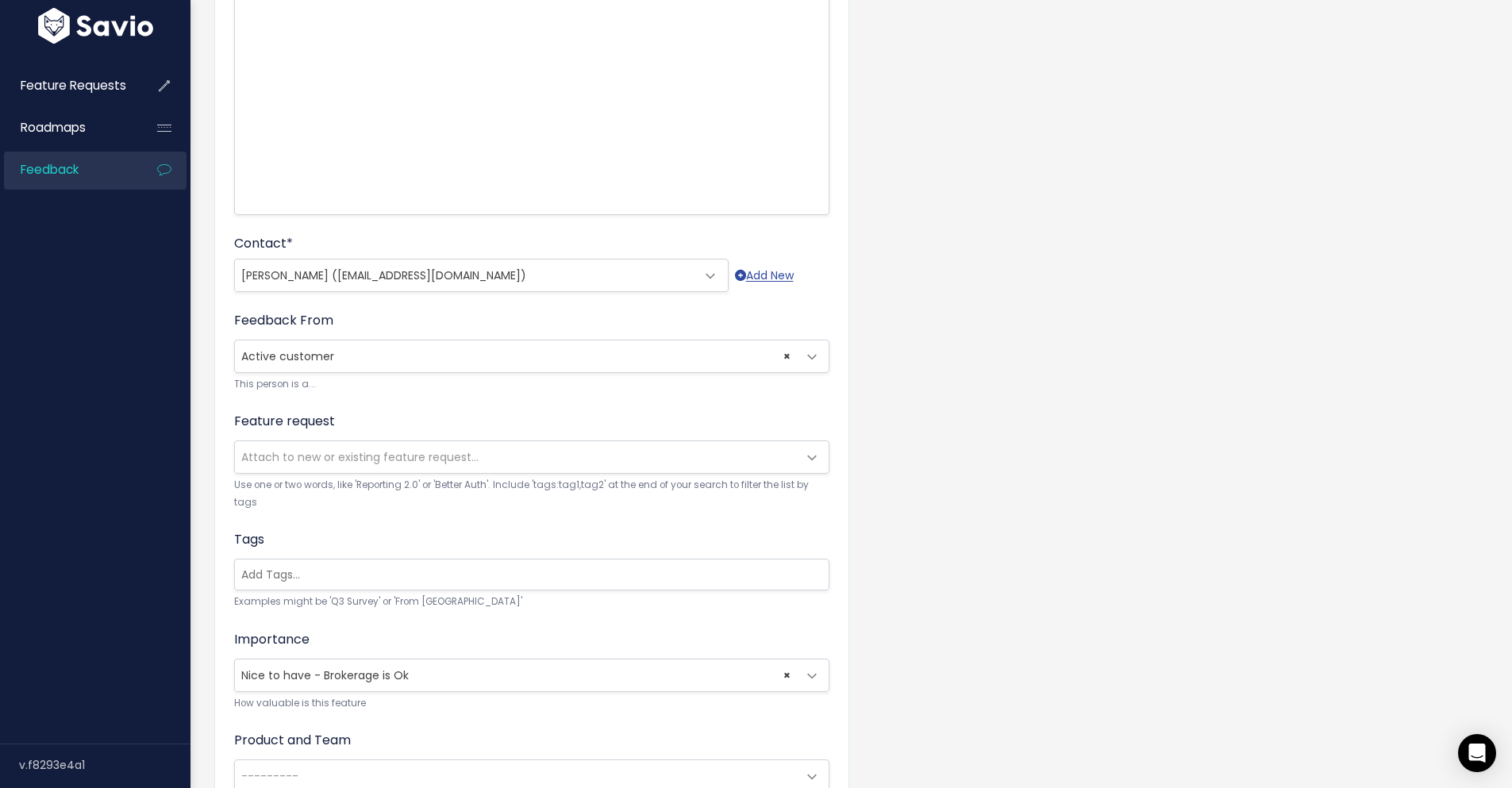
scroll to position [0, 0]
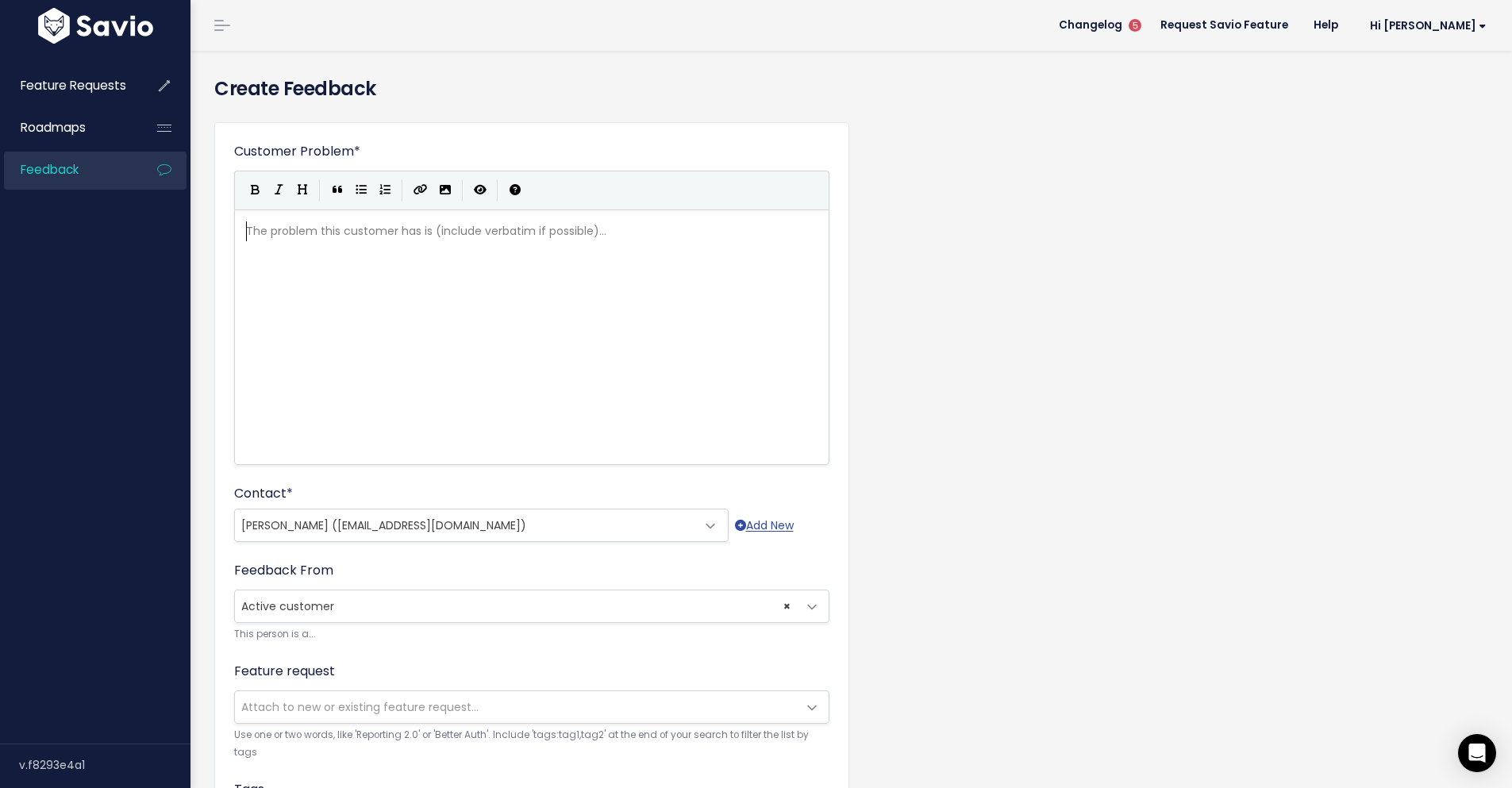
click at [554, 296] on div "The problem this customer has is (include verbatim if possible)... xxxxxxxxxx ​" at bounding box center [551, 357] width 617 height 278
click at [1050, 402] on div "Customer Problem * | | | | The problem this customer has is (include verbatim i…" at bounding box center [851, 638] width 1298 height 1057
